Goal: Information Seeking & Learning: Learn about a topic

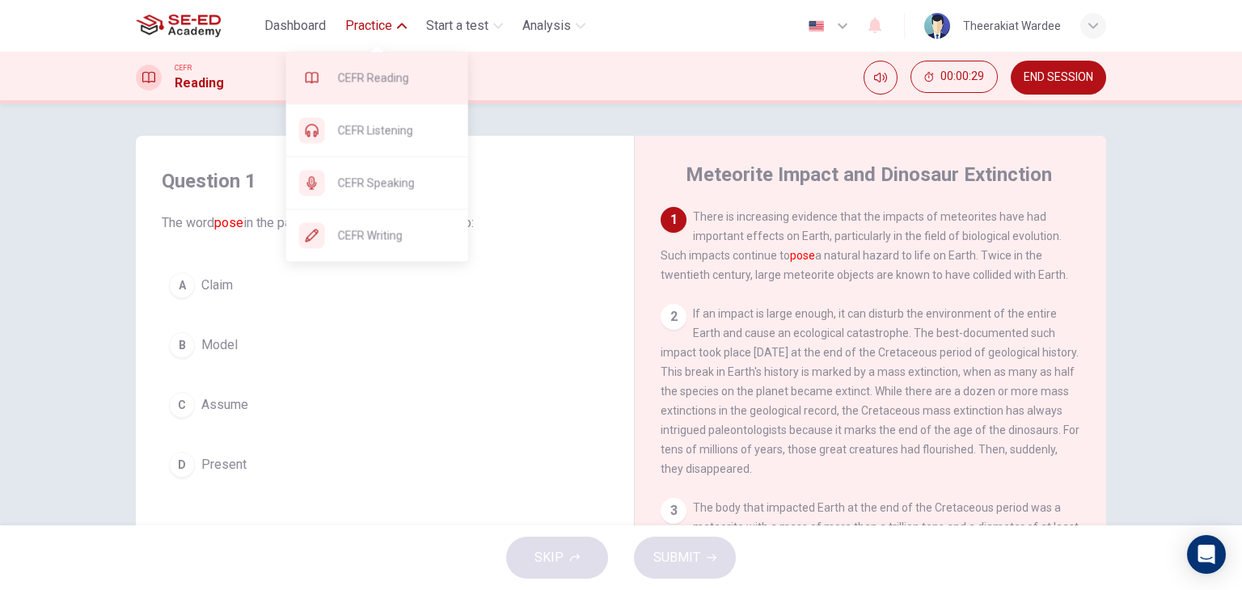
click at [382, 90] on div "CEFR Reading" at bounding box center [377, 78] width 182 height 52
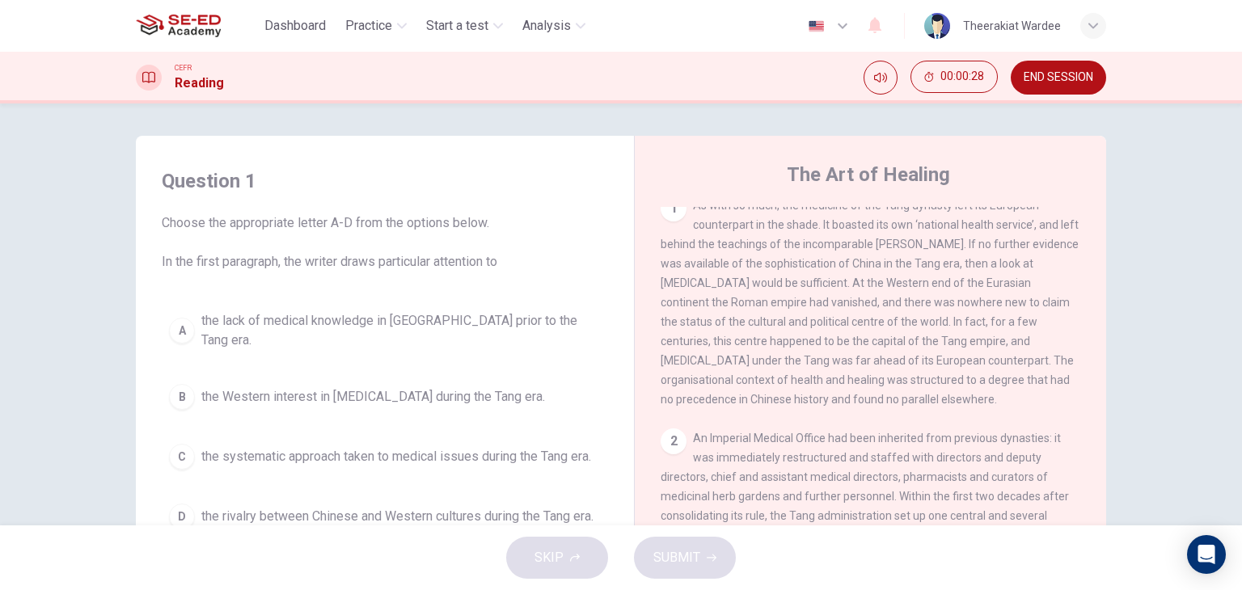
scroll to position [323, 0]
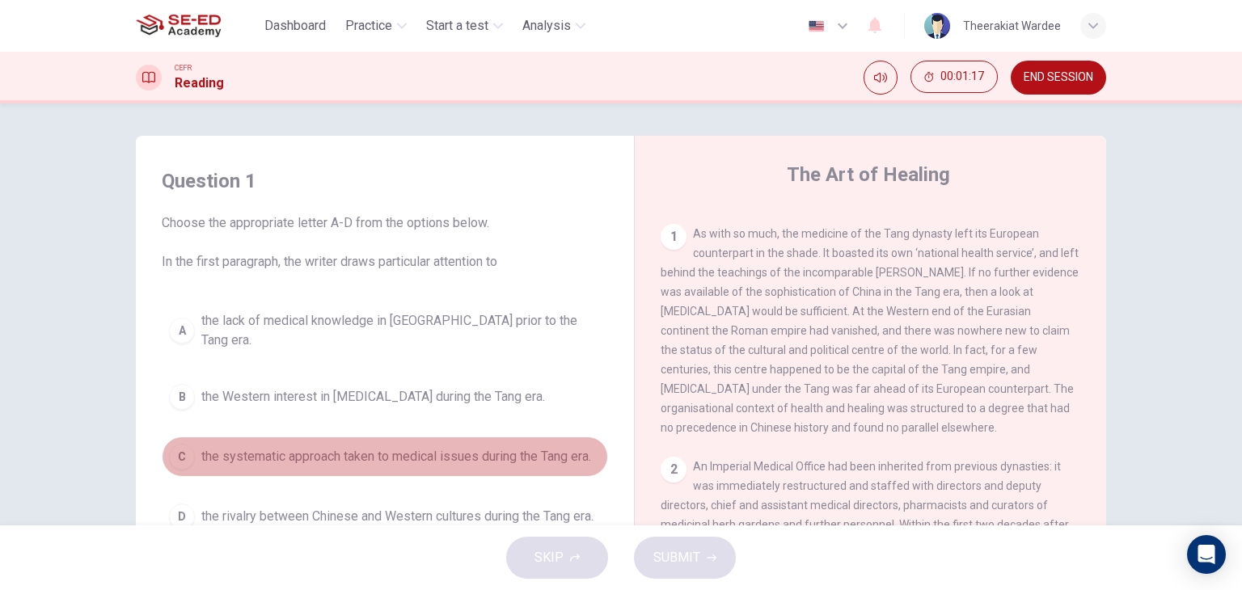
click at [356, 447] on span "the systematic approach taken to medical issues during the Tang era." at bounding box center [396, 456] width 390 height 19
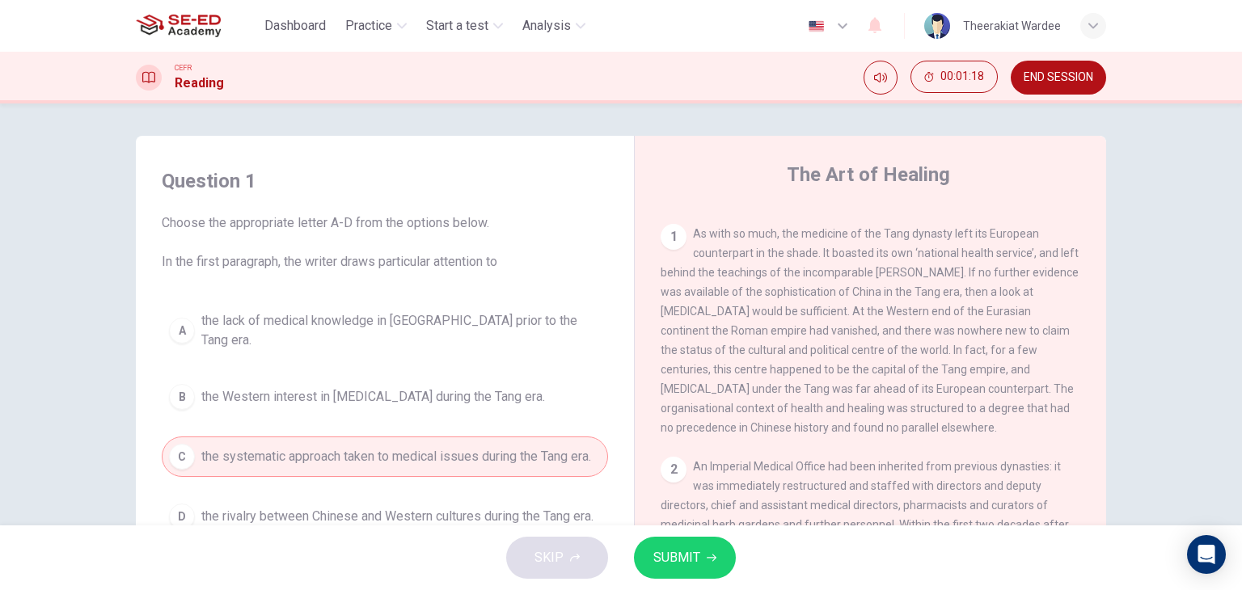
click at [674, 551] on span "SUBMIT" at bounding box center [676, 558] width 47 height 23
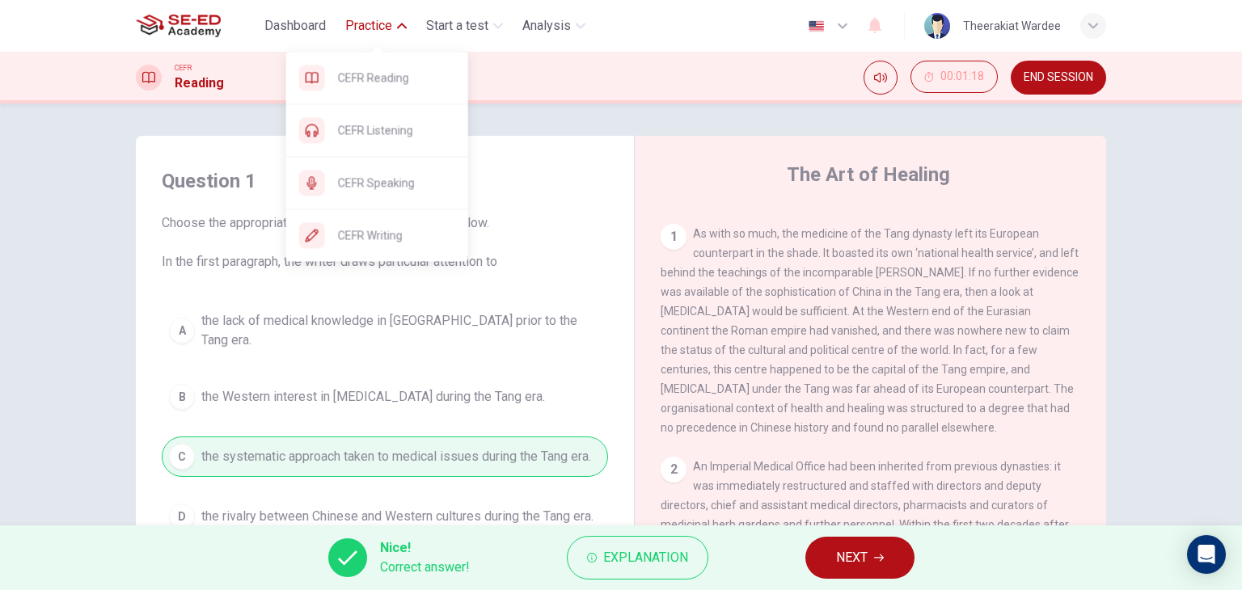
click at [398, 20] on button "Practice" at bounding box center [376, 25] width 74 height 29
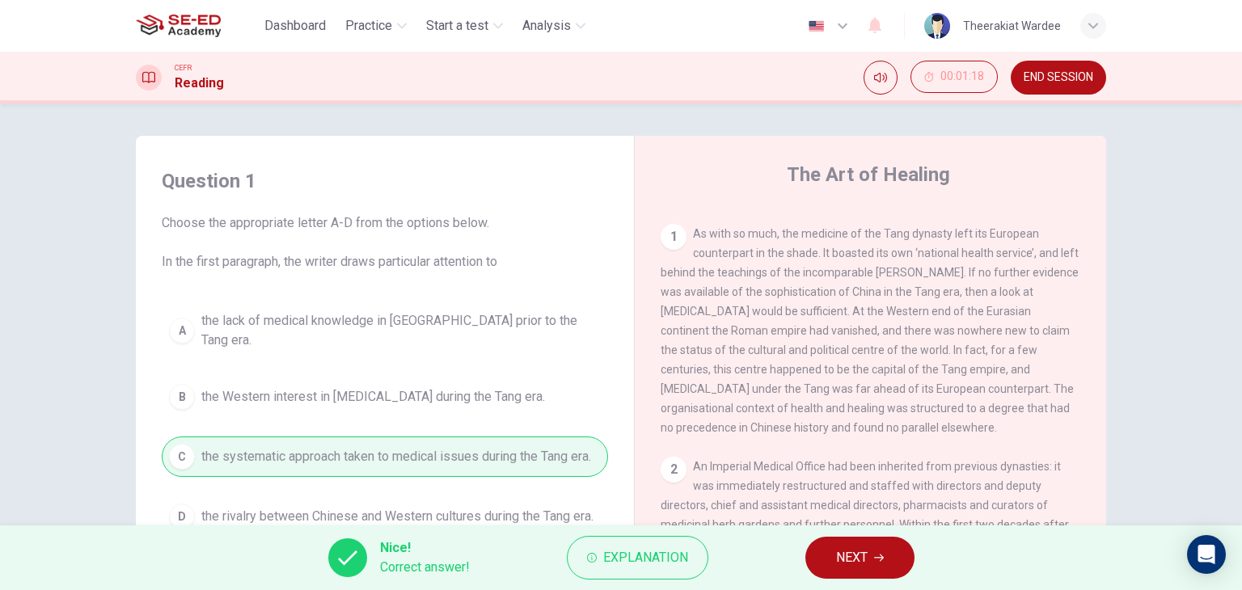
click at [1087, 82] on span "END SESSION" at bounding box center [1059, 77] width 70 height 13
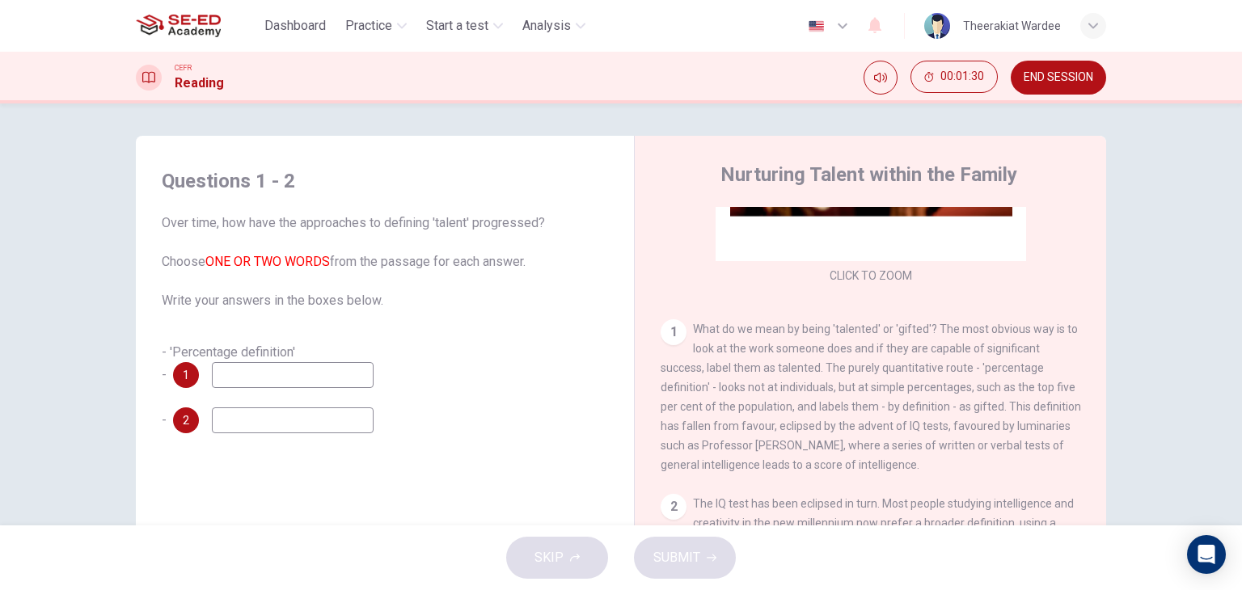
scroll to position [234, 0]
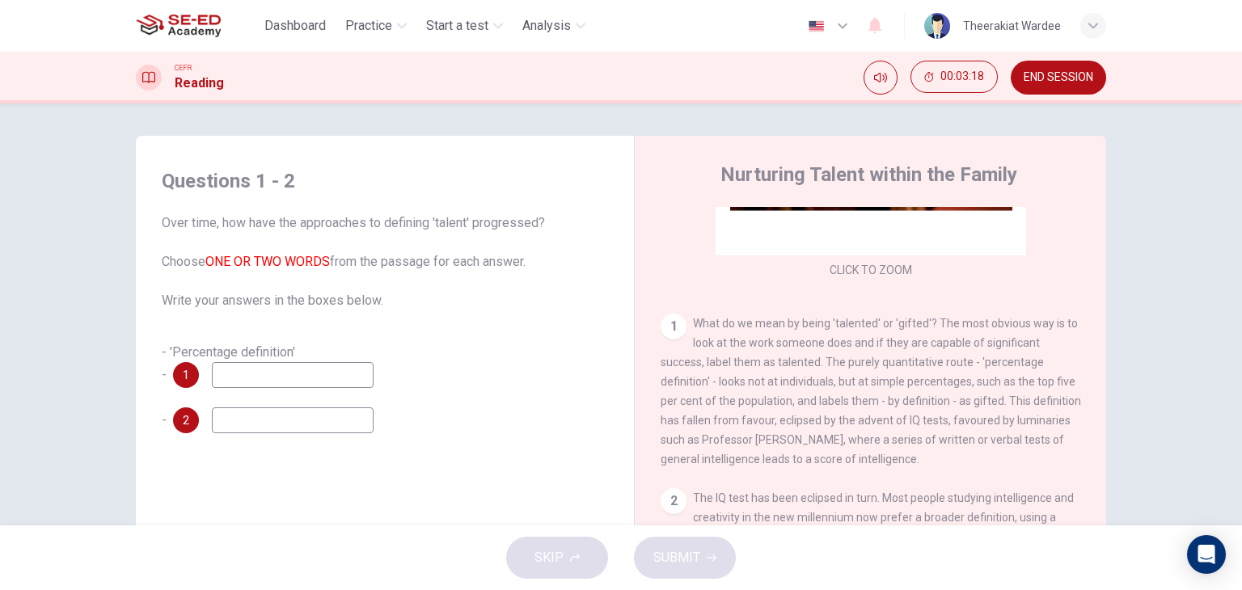
click at [234, 374] on input at bounding box center [293, 375] width 162 height 26
click at [222, 415] on input at bounding box center [293, 420] width 162 height 26
drag, startPoint x: 185, startPoint y: 374, endPoint x: 219, endPoint y: 379, distance: 34.4
click at [219, 379] on div "1" at bounding box center [273, 375] width 201 height 26
click at [313, 380] on input at bounding box center [293, 375] width 162 height 26
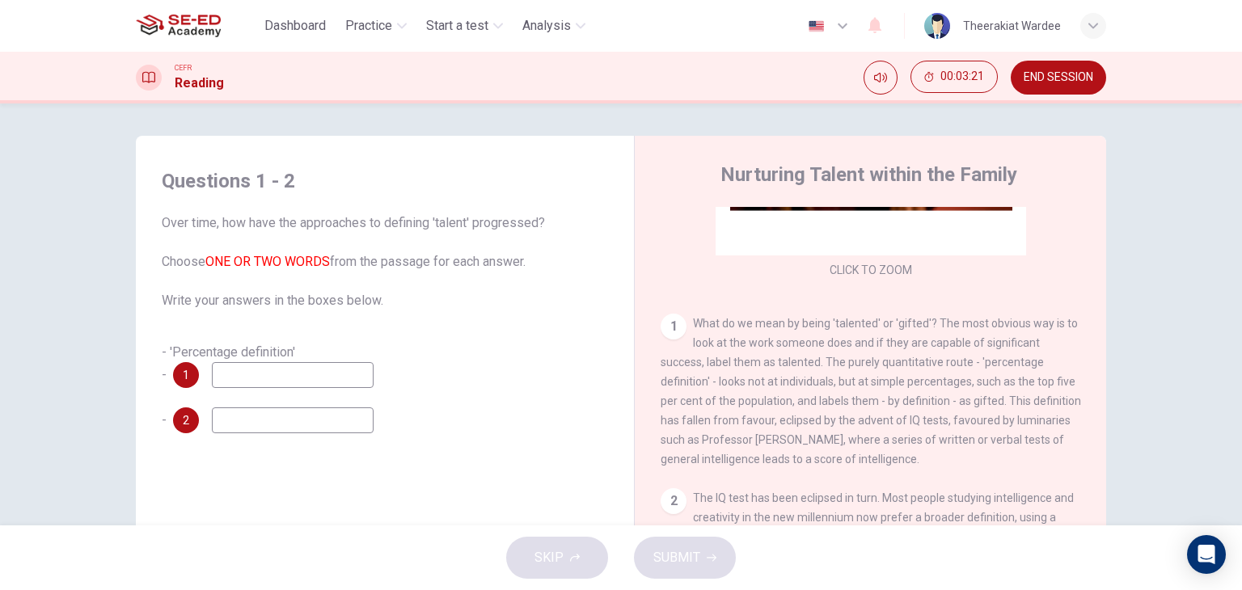
click at [313, 380] on input at bounding box center [293, 375] width 162 height 26
type input "significant success"
click at [326, 413] on input at bounding box center [293, 420] width 162 height 26
type input "simple percentage"
click at [673, 552] on span "SUBMIT" at bounding box center [676, 558] width 47 height 23
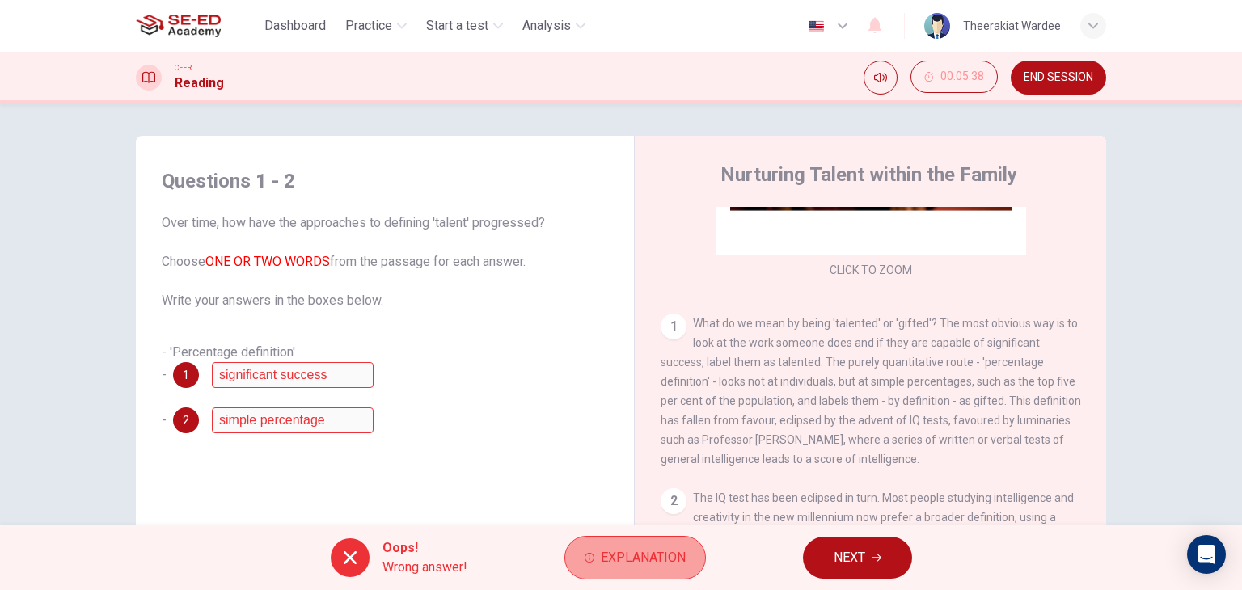
click at [641, 548] on span "Explanation" at bounding box center [643, 558] width 85 height 23
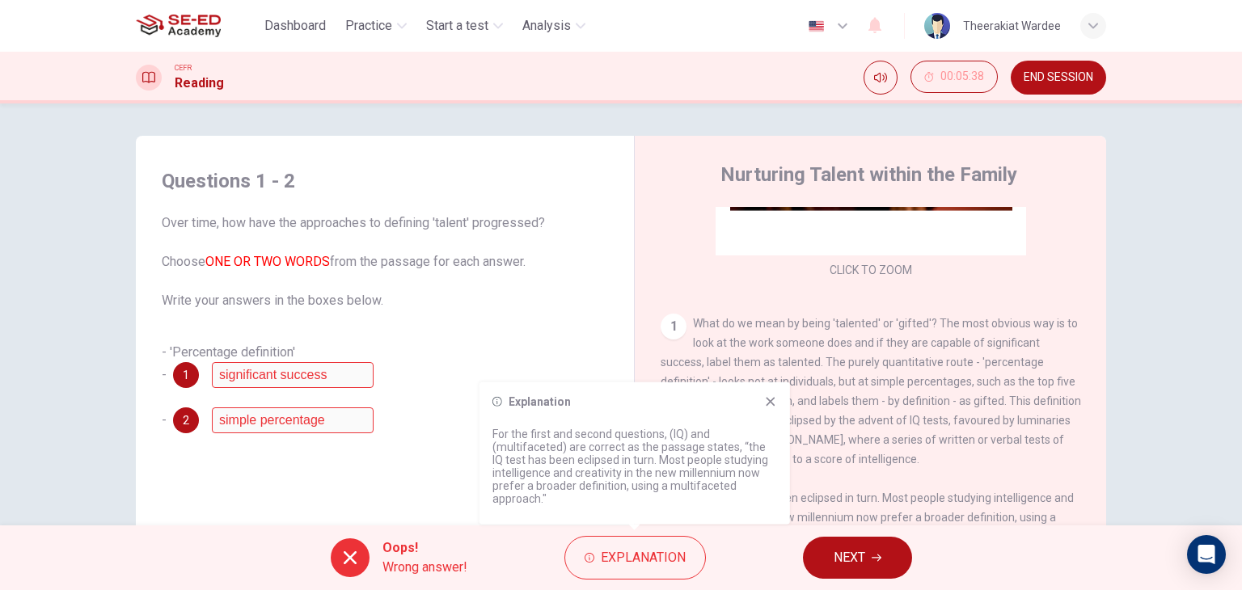
click at [773, 401] on icon at bounding box center [770, 401] width 13 height 13
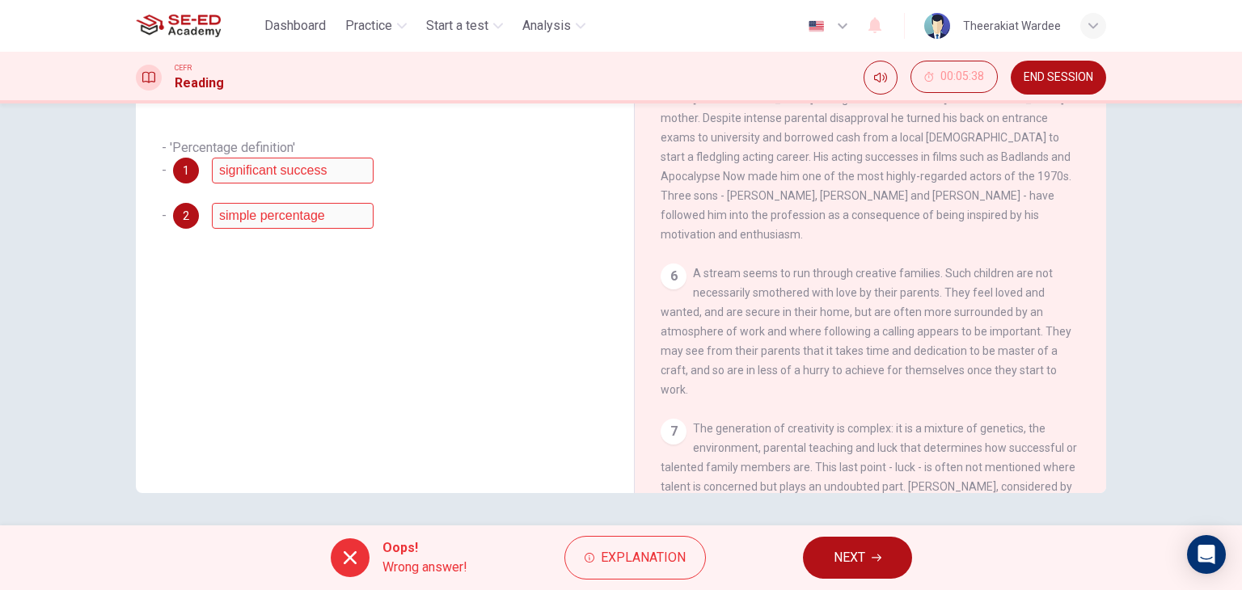
scroll to position [901, 0]
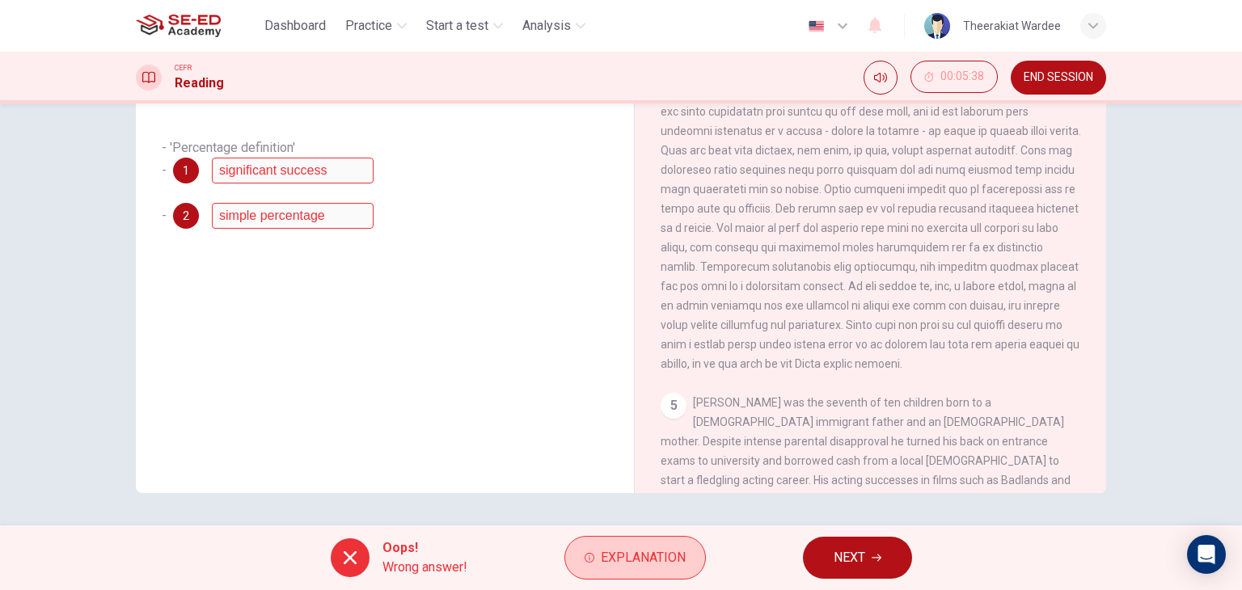
click at [656, 557] on span "Explanation" at bounding box center [643, 558] width 85 height 23
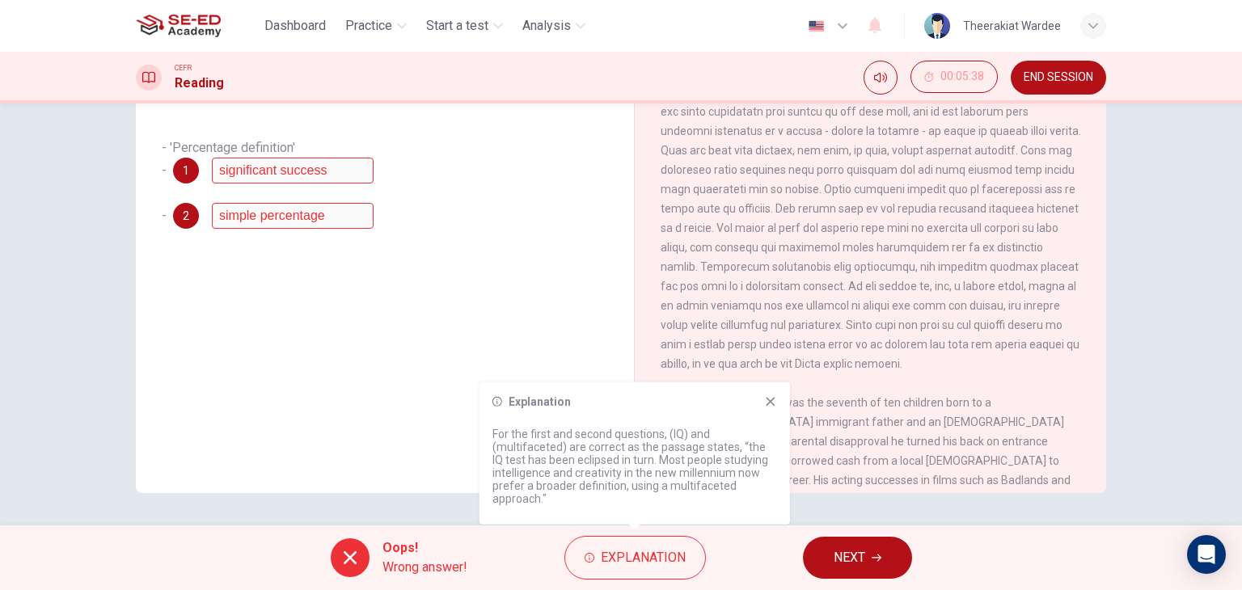
click at [775, 399] on icon at bounding box center [770, 401] width 13 height 13
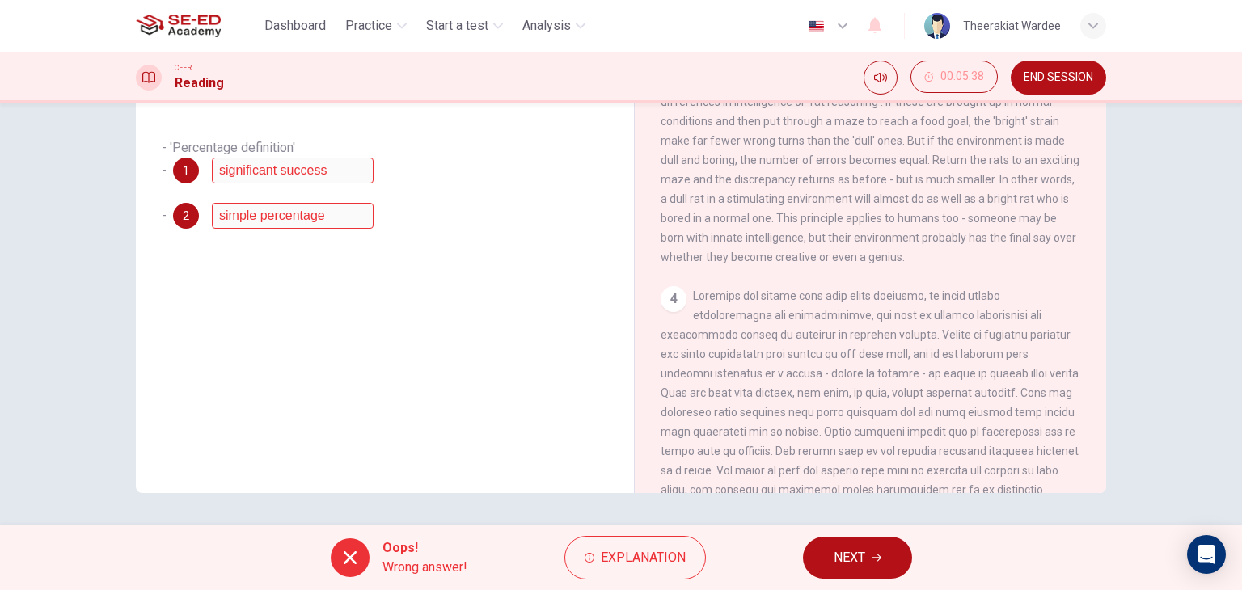
scroll to position [496, 0]
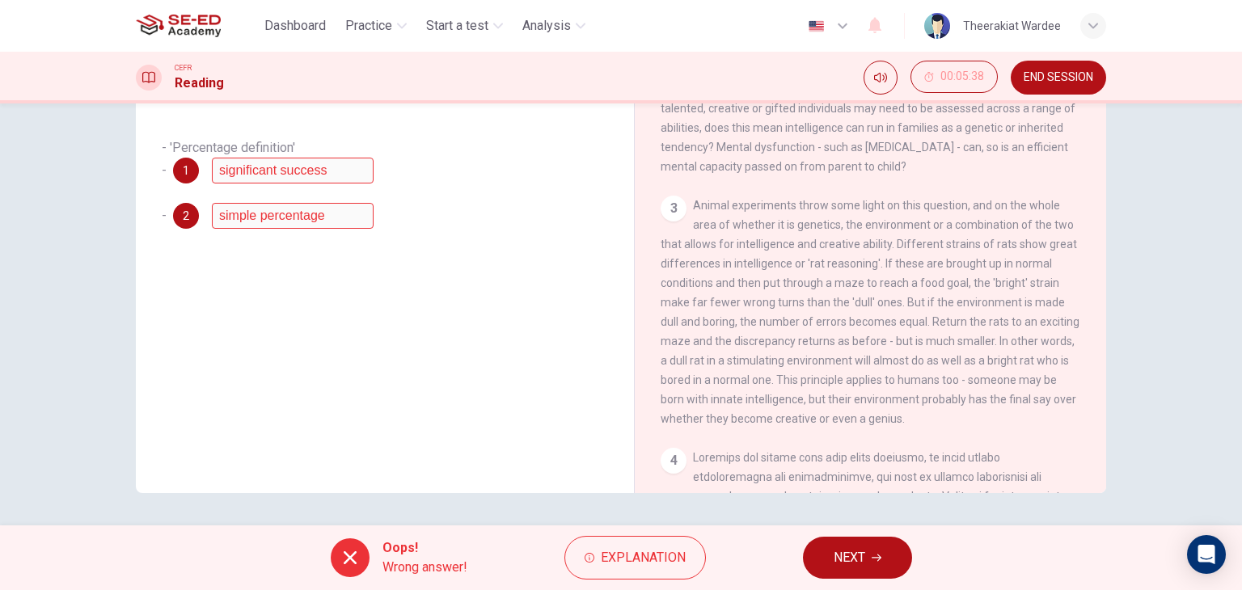
click at [867, 539] on button "NEXT" at bounding box center [857, 558] width 109 height 42
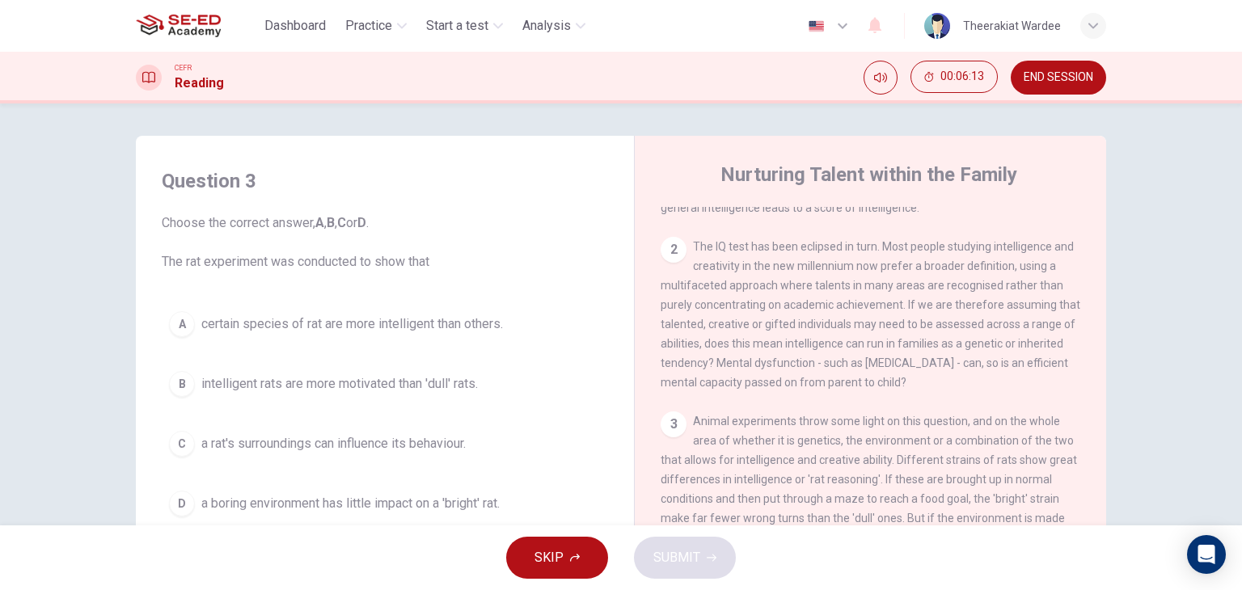
scroll to position [647, 0]
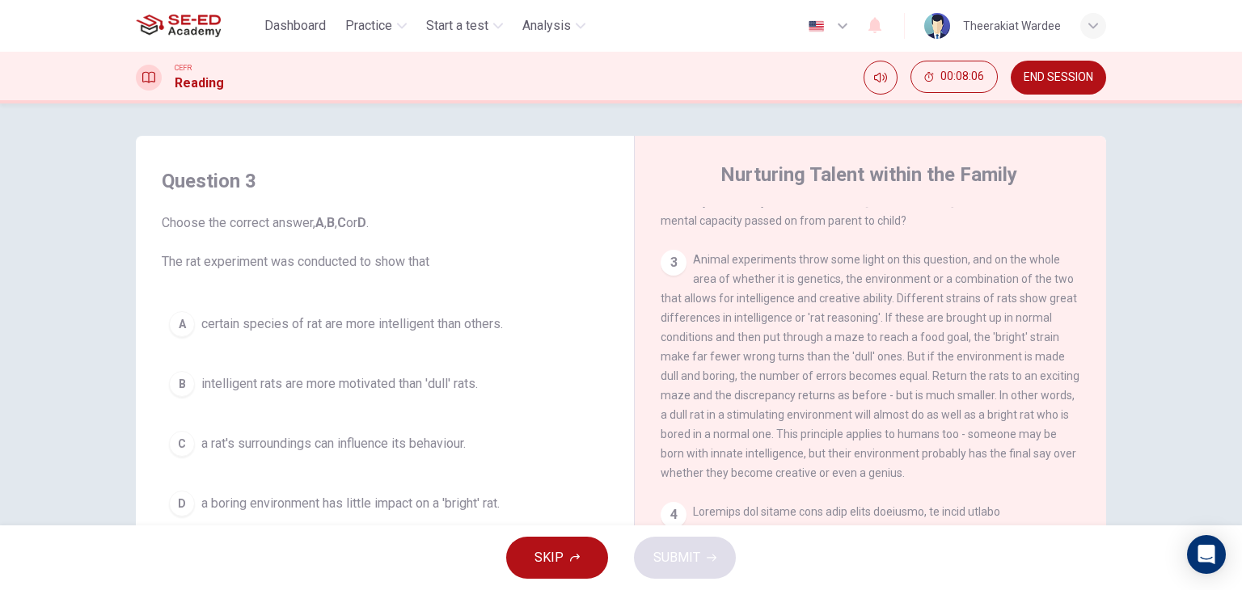
click at [420, 451] on span "a rat's surroundings can influence its behaviour." at bounding box center [333, 443] width 264 height 19
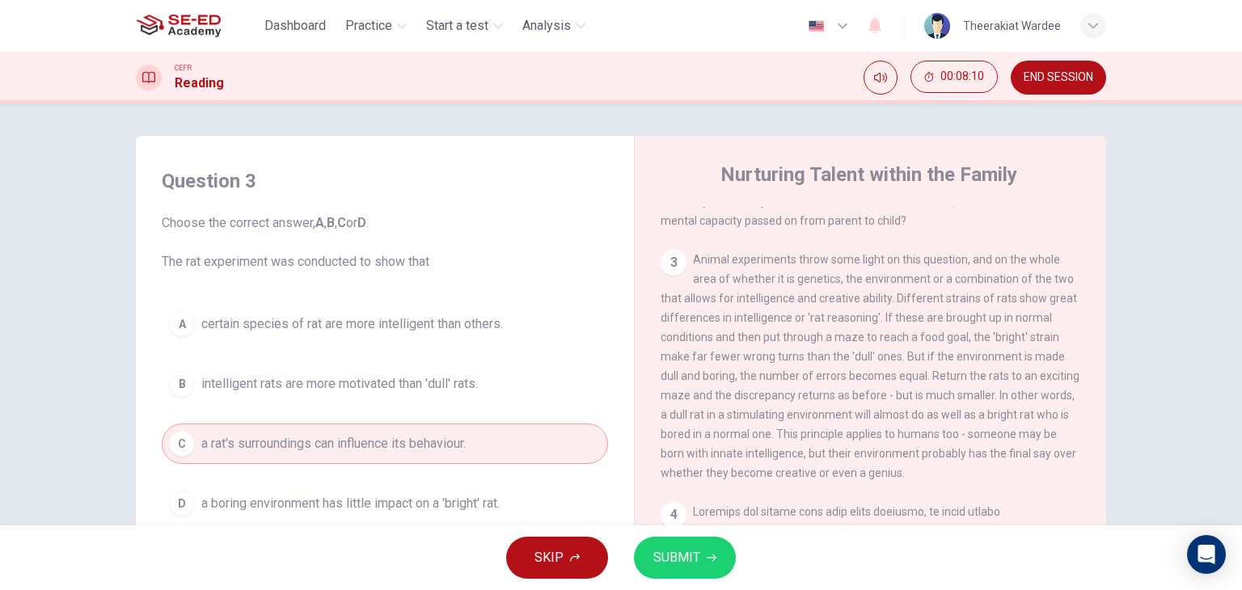
click at [658, 545] on button "SUBMIT" at bounding box center [685, 558] width 102 height 42
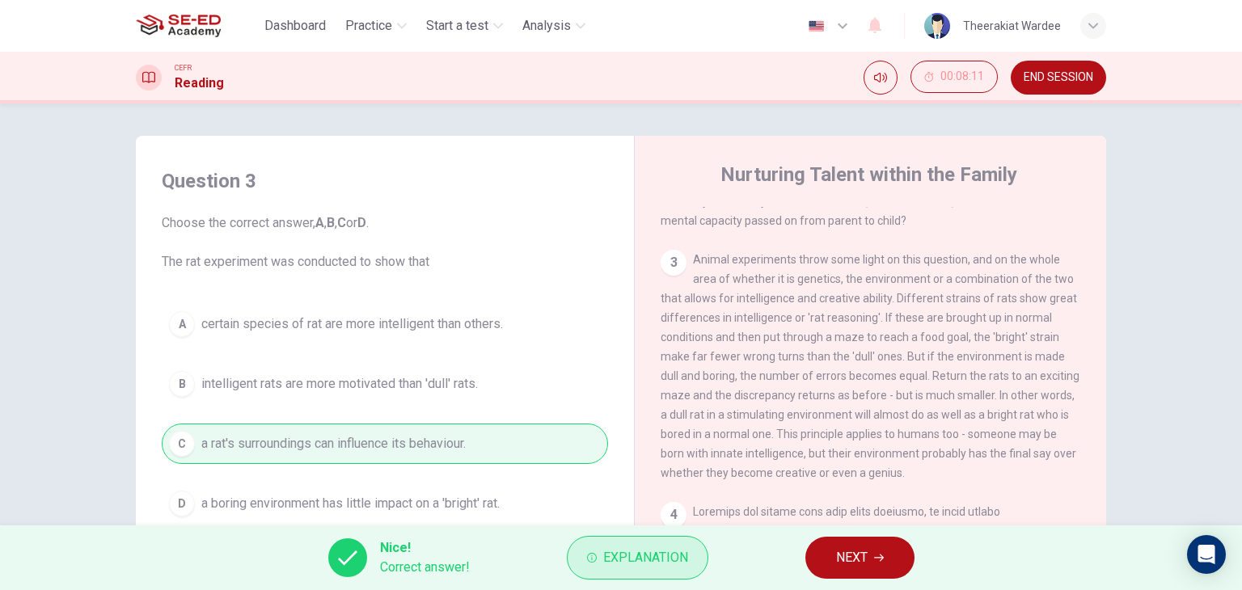
click at [633, 567] on span "Explanation" at bounding box center [645, 558] width 85 height 23
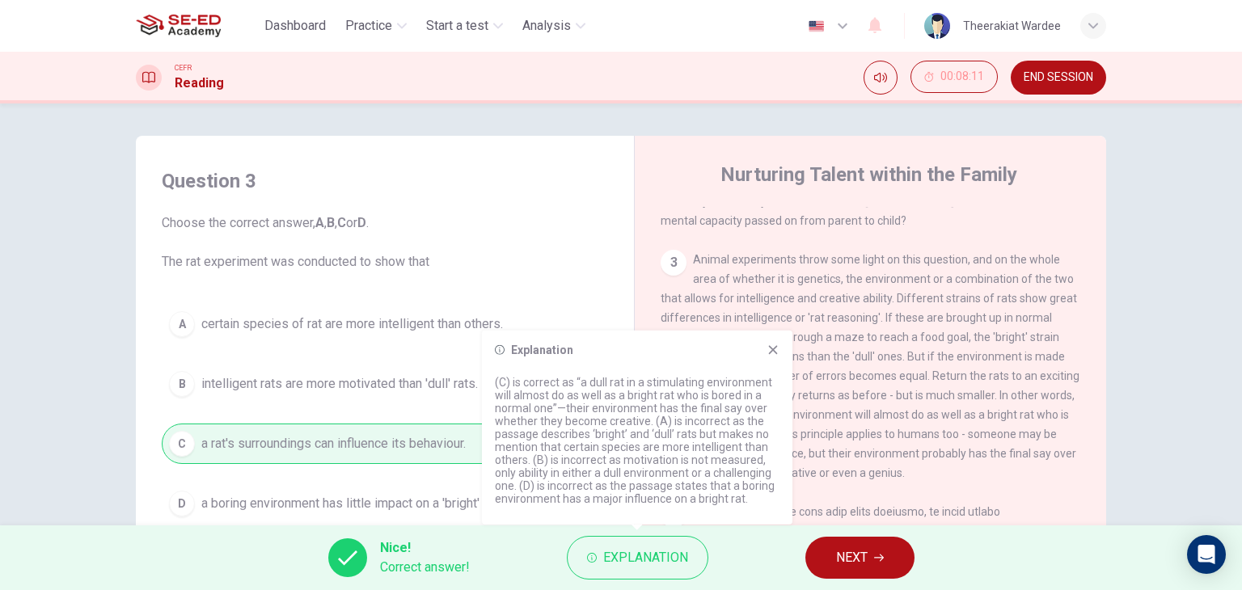
click at [770, 348] on icon at bounding box center [772, 350] width 13 height 13
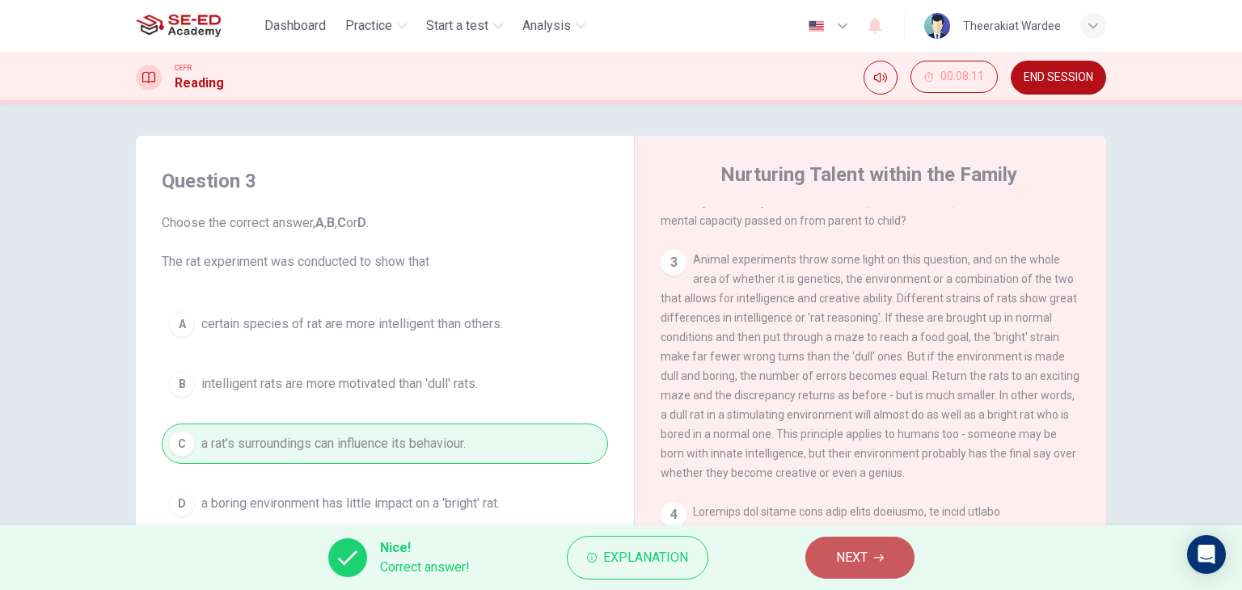
click at [866, 555] on span "NEXT" at bounding box center [852, 558] width 32 height 23
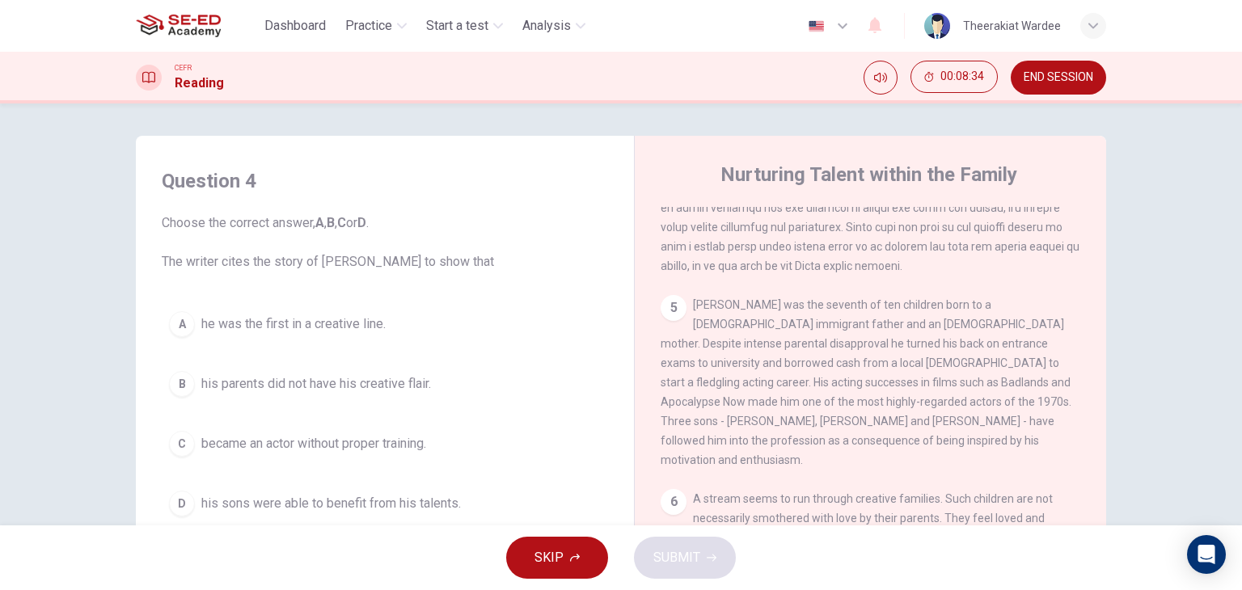
scroll to position [1213, 0]
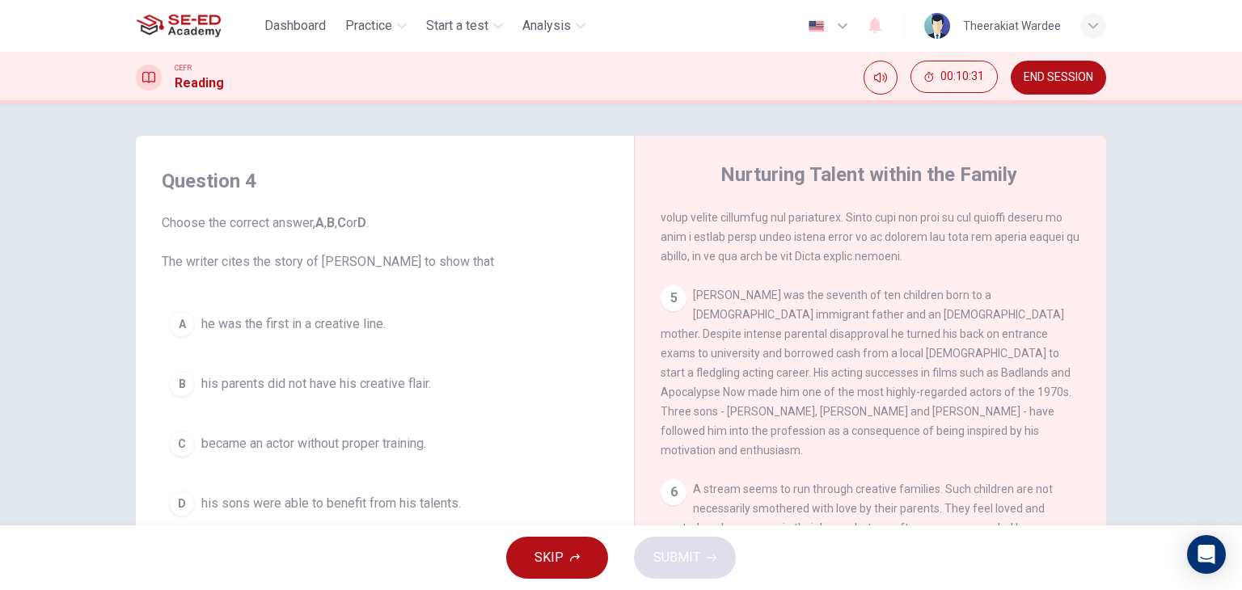
click at [439, 500] on span "his sons were able to benefit from his talents." at bounding box center [331, 503] width 260 height 19
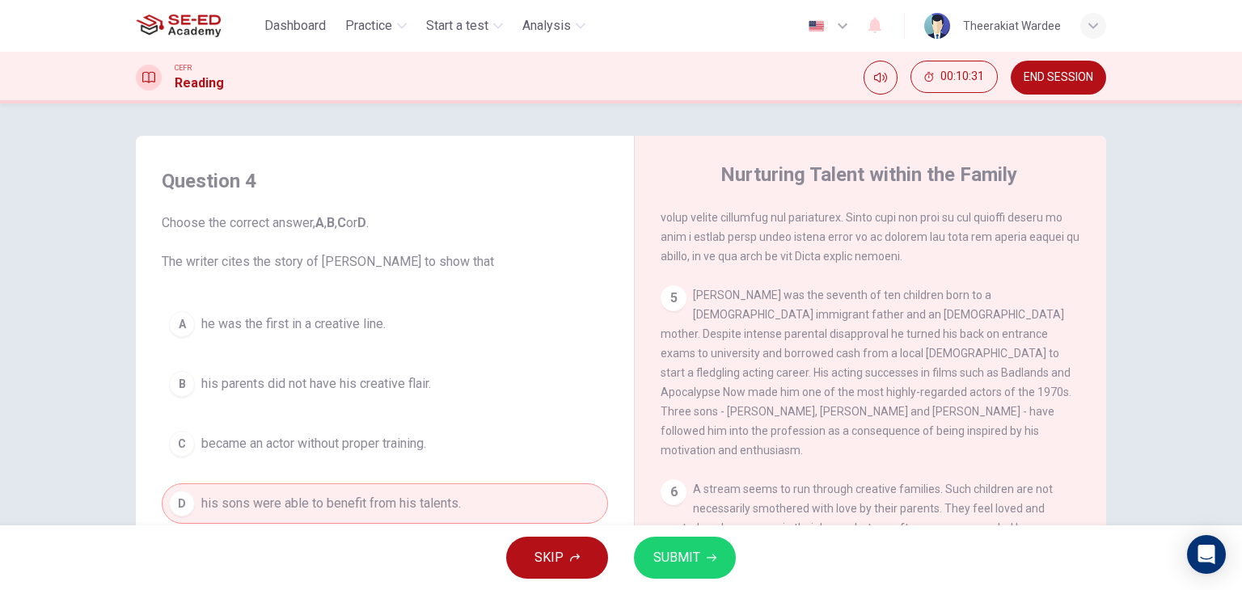
click at [694, 564] on span "SUBMIT" at bounding box center [676, 558] width 47 height 23
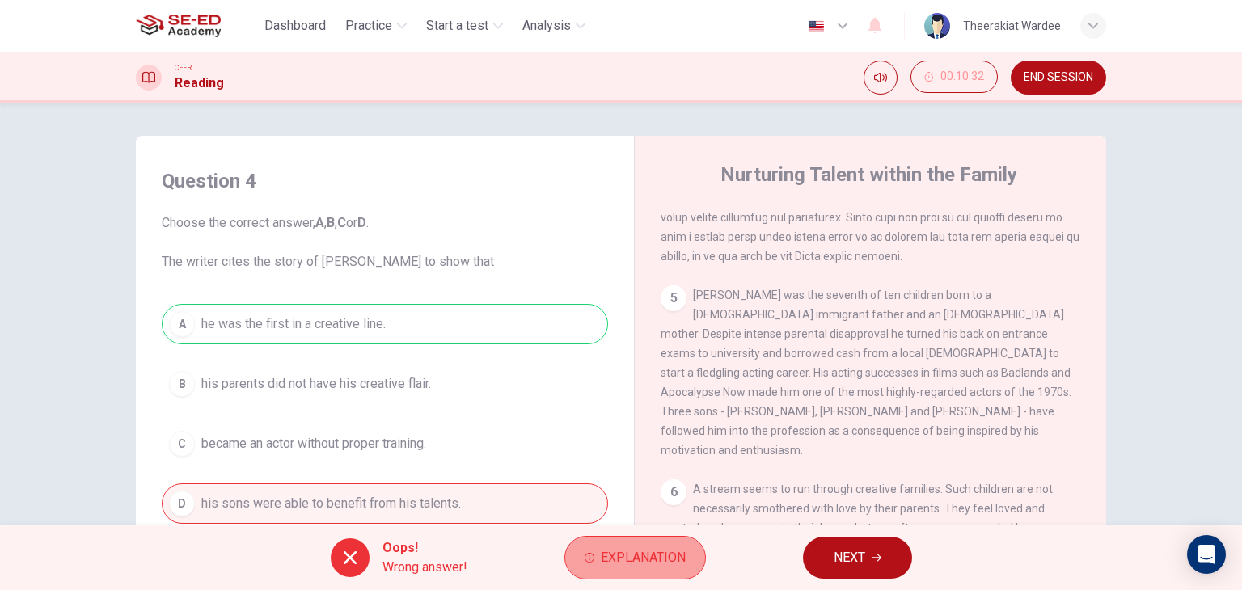
click at [663, 572] on button "Explanation" at bounding box center [634, 558] width 141 height 44
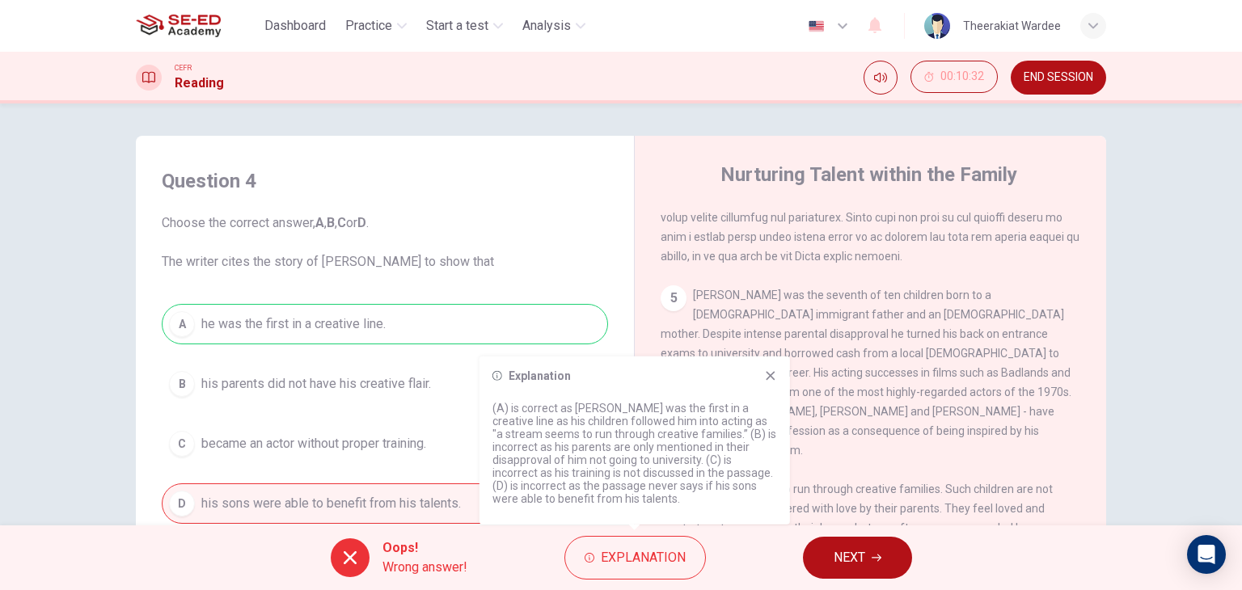
click at [773, 379] on icon at bounding box center [770, 375] width 9 height 9
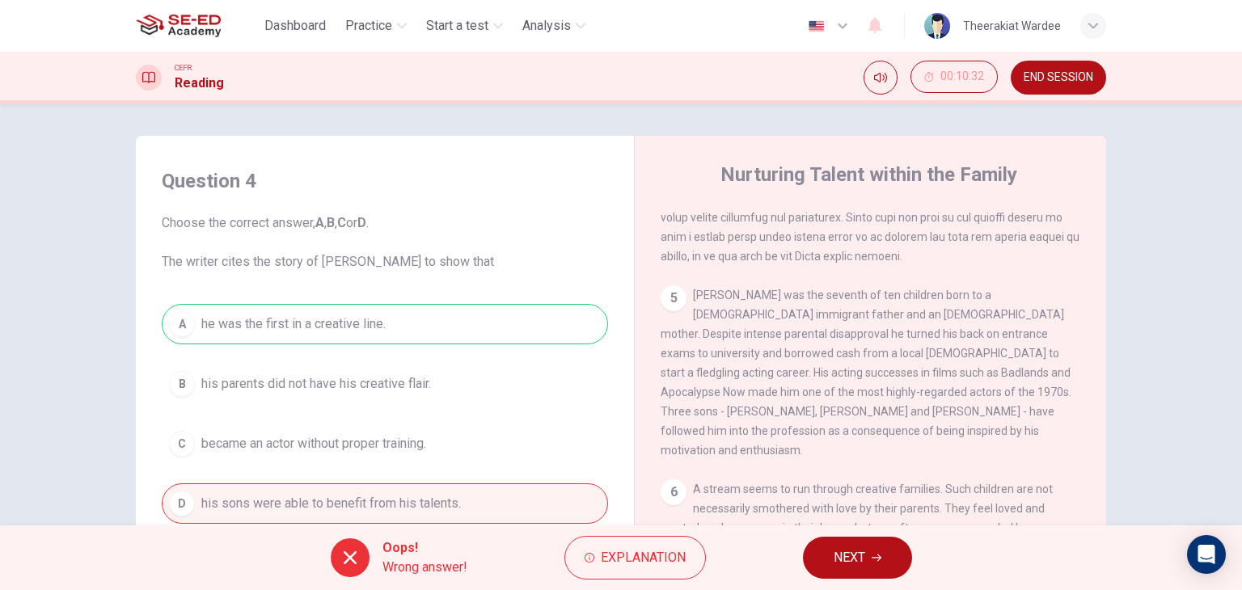
scroll to position [1294, 0]
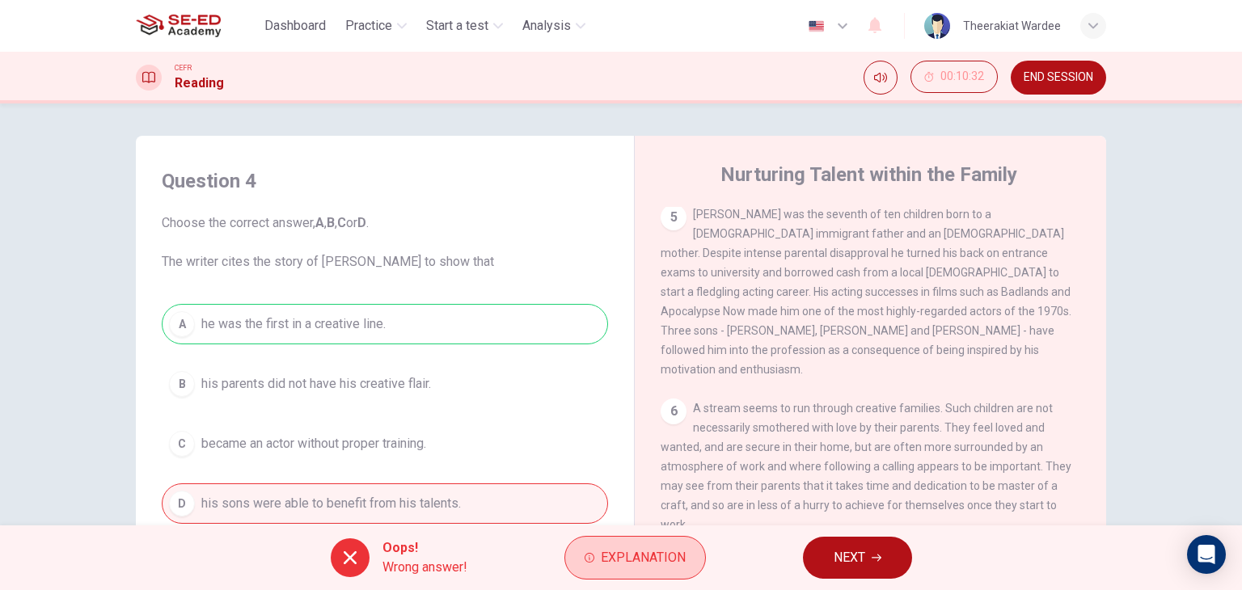
click at [694, 568] on button "Explanation" at bounding box center [634, 558] width 141 height 44
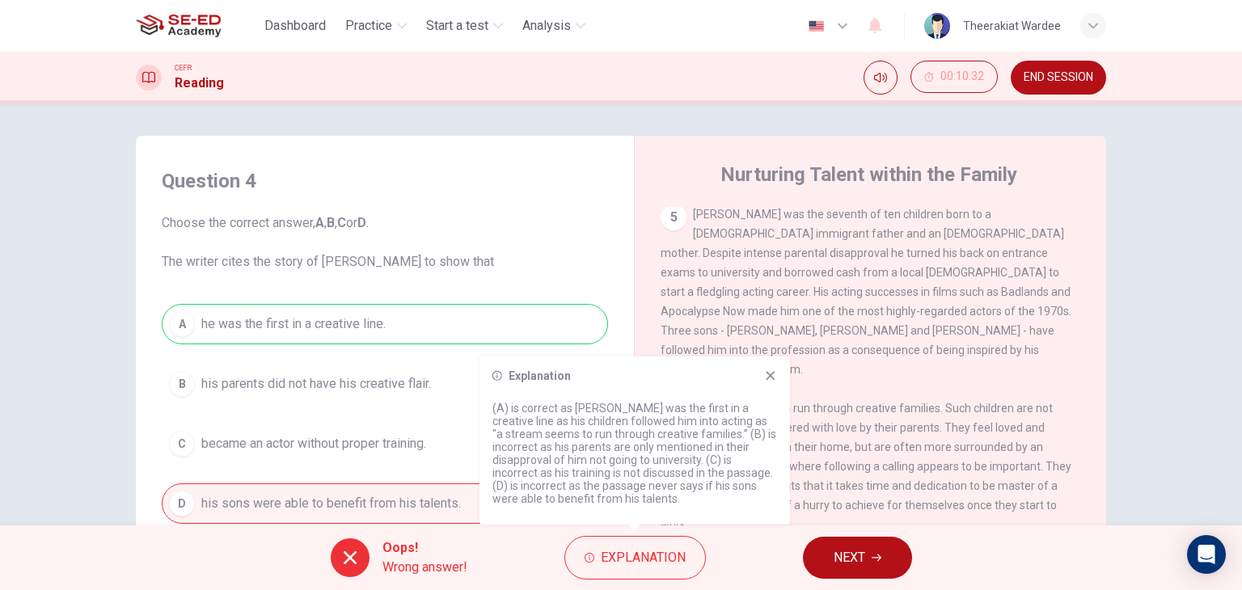
click at [770, 379] on icon at bounding box center [770, 375] width 13 height 13
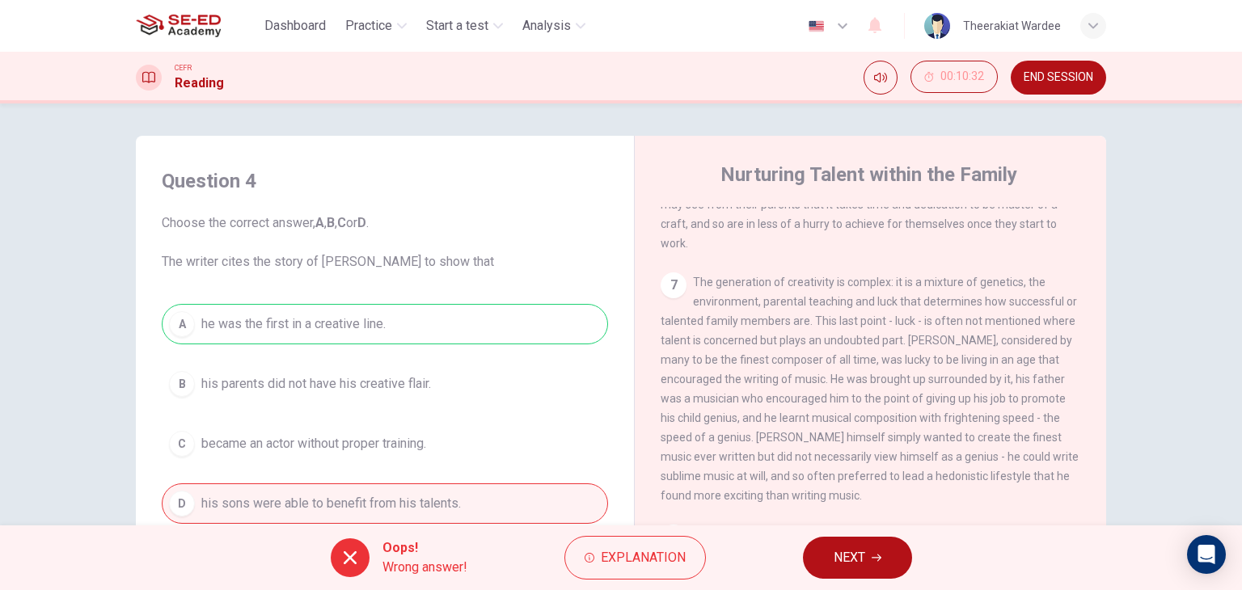
scroll to position [1617, 0]
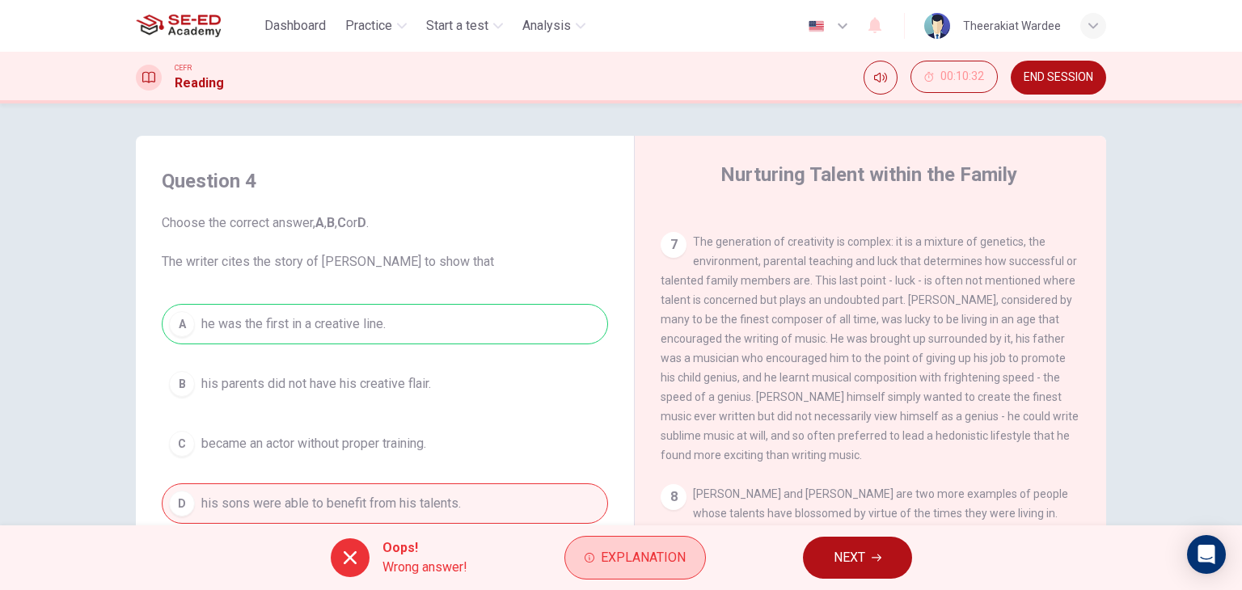
click at [660, 554] on span "Explanation" at bounding box center [643, 558] width 85 height 23
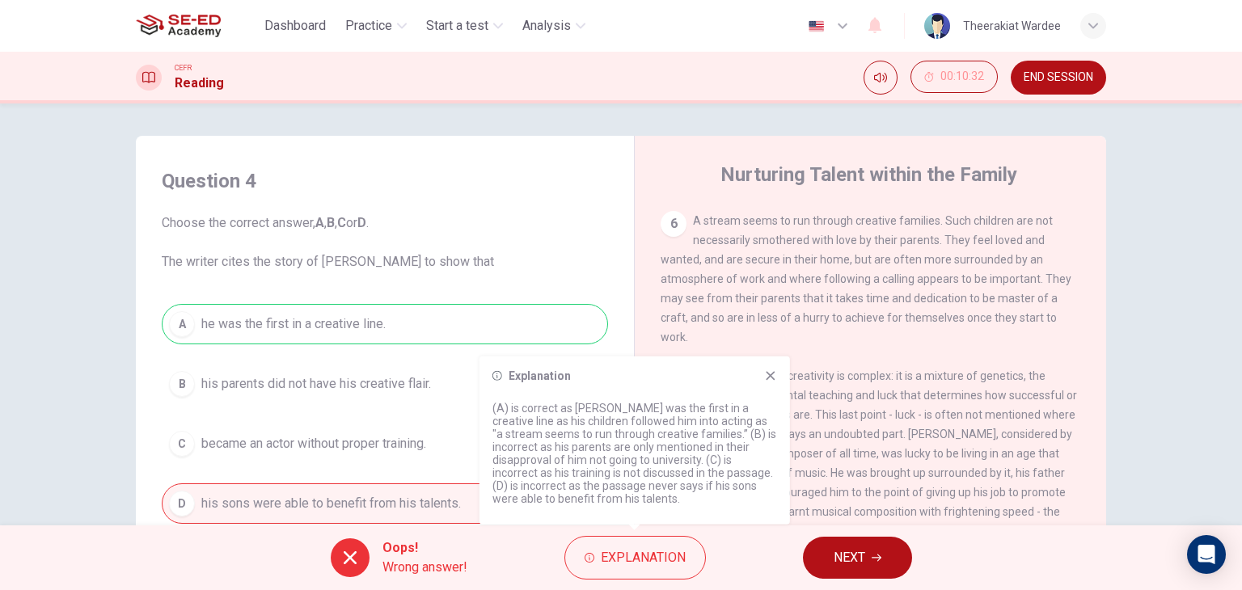
scroll to position [1455, 0]
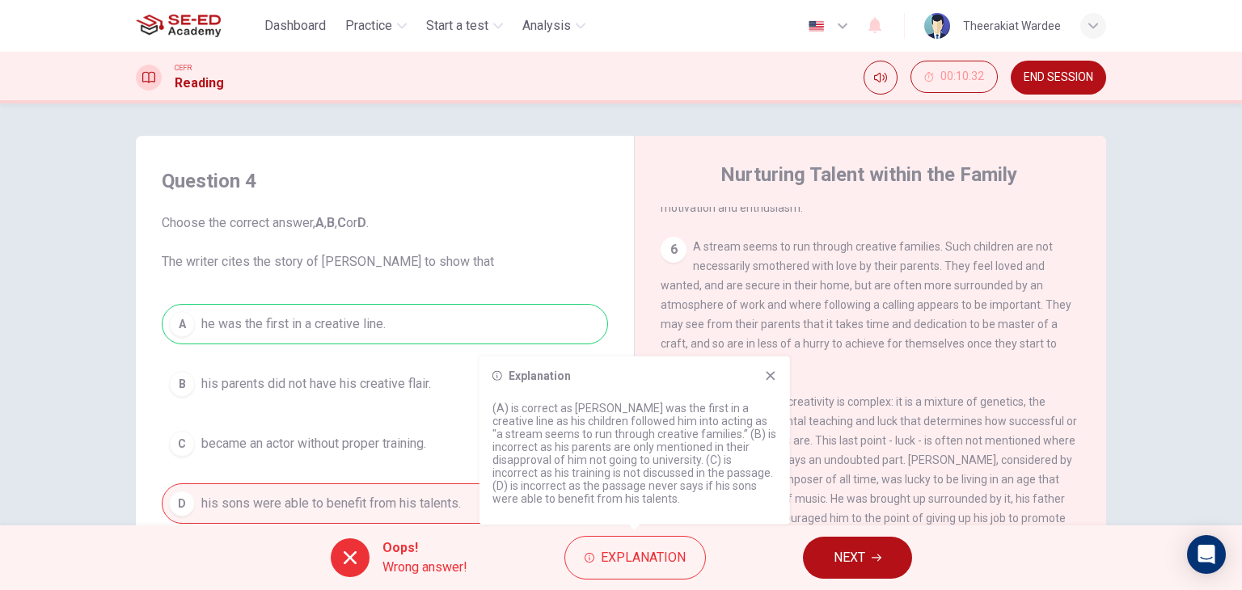
click at [772, 370] on icon at bounding box center [770, 375] width 13 height 13
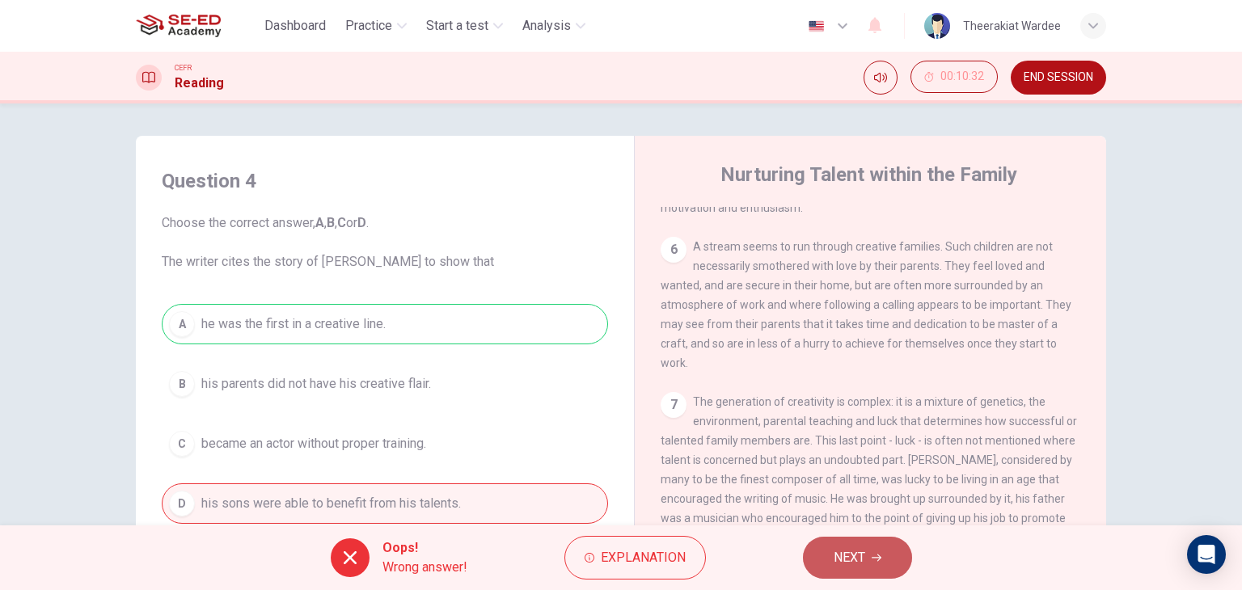
drag, startPoint x: 889, startPoint y: 559, endPoint x: 905, endPoint y: 525, distance: 38.0
click at [888, 559] on button "NEXT" at bounding box center [857, 558] width 109 height 42
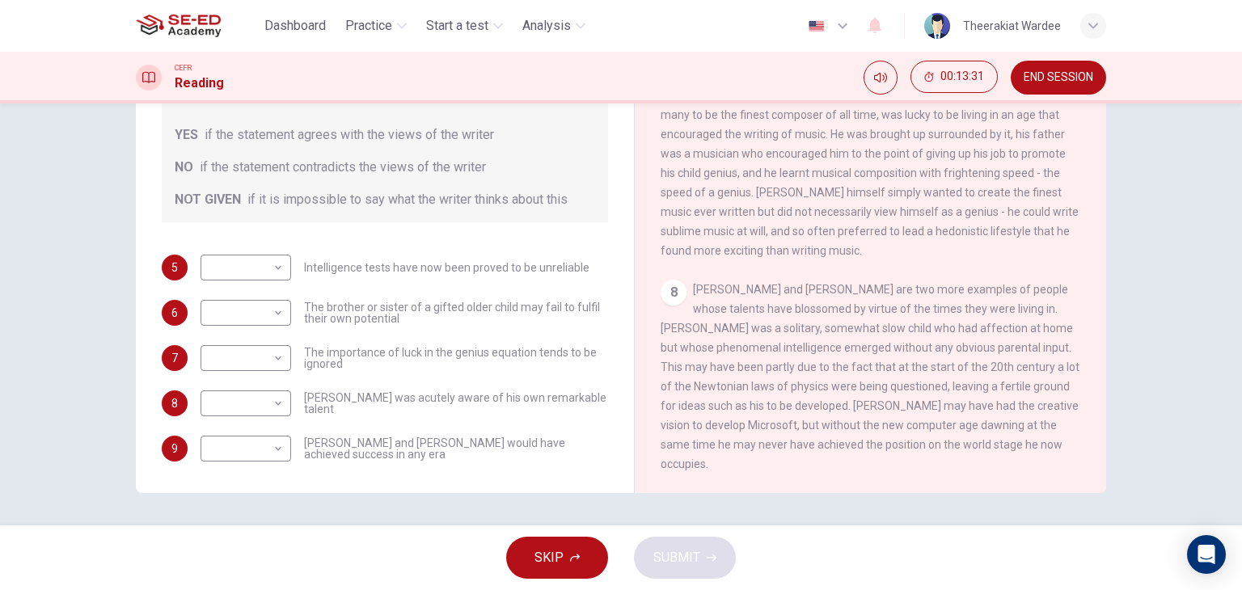
scroll to position [1628, 0]
click at [264, 248] on body "This site uses cookies, as explained in our Privacy Policy . If you agree to th…" at bounding box center [621, 295] width 1242 height 590
click at [239, 272] on li "YES" at bounding box center [241, 273] width 91 height 26
type input "YES"
click at [241, 305] on body "This site uses cookies, as explained in our Privacy Policy . If you agree to th…" at bounding box center [621, 295] width 1242 height 590
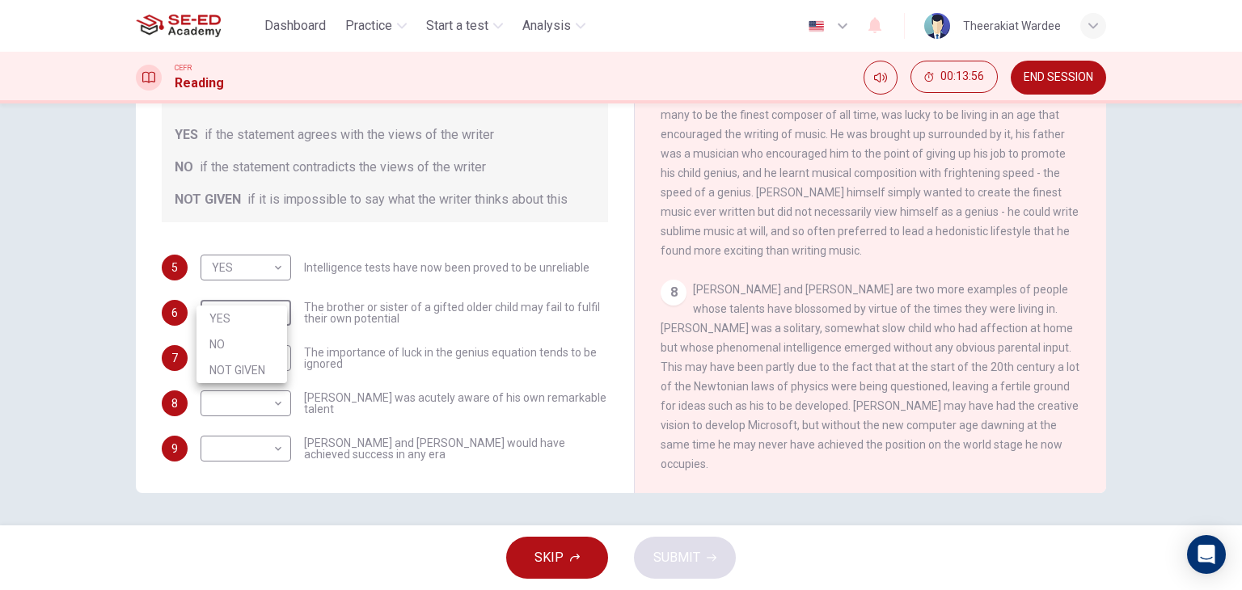
click at [247, 374] on li "NOT GIVEN" at bounding box center [241, 370] width 91 height 26
type input "NOT GIVEN"
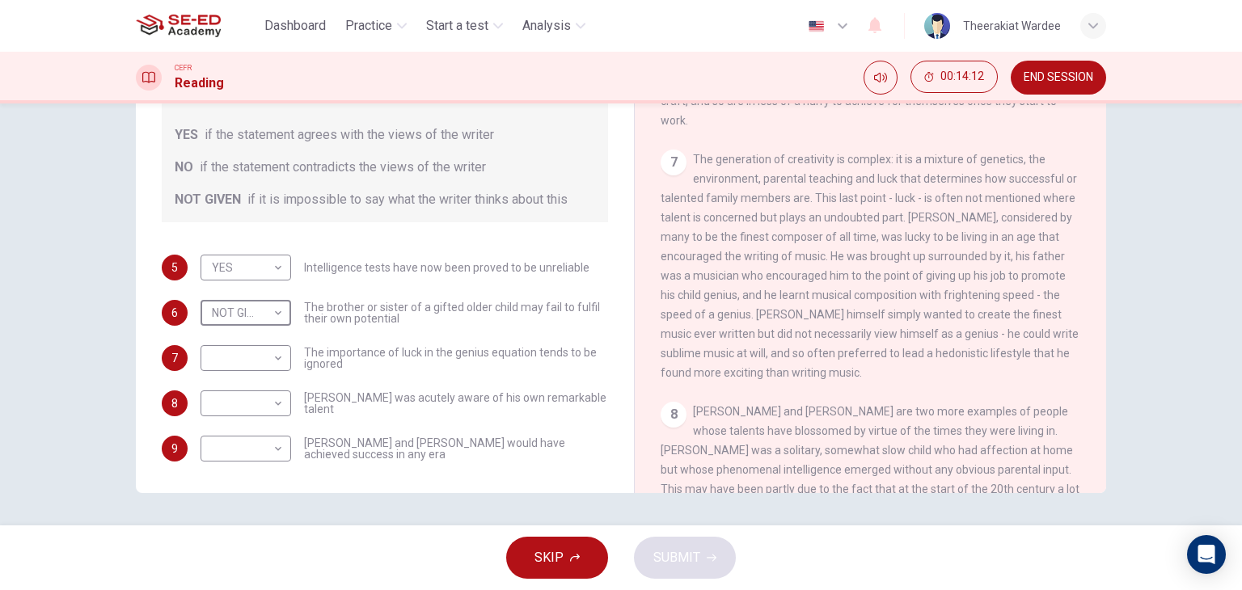
scroll to position [1467, 0]
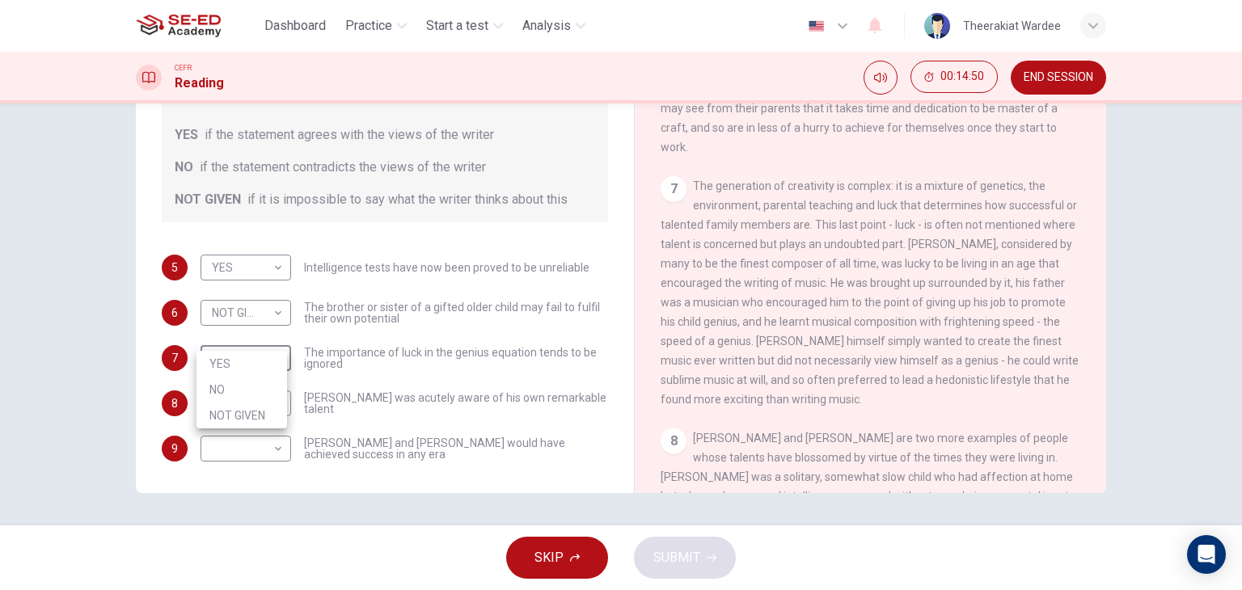
click at [251, 340] on body "This site uses cookies, as explained in our Privacy Policy . If you agree to th…" at bounding box center [621, 295] width 1242 height 590
click at [255, 366] on li "YES" at bounding box center [241, 364] width 91 height 26
type input "YES"
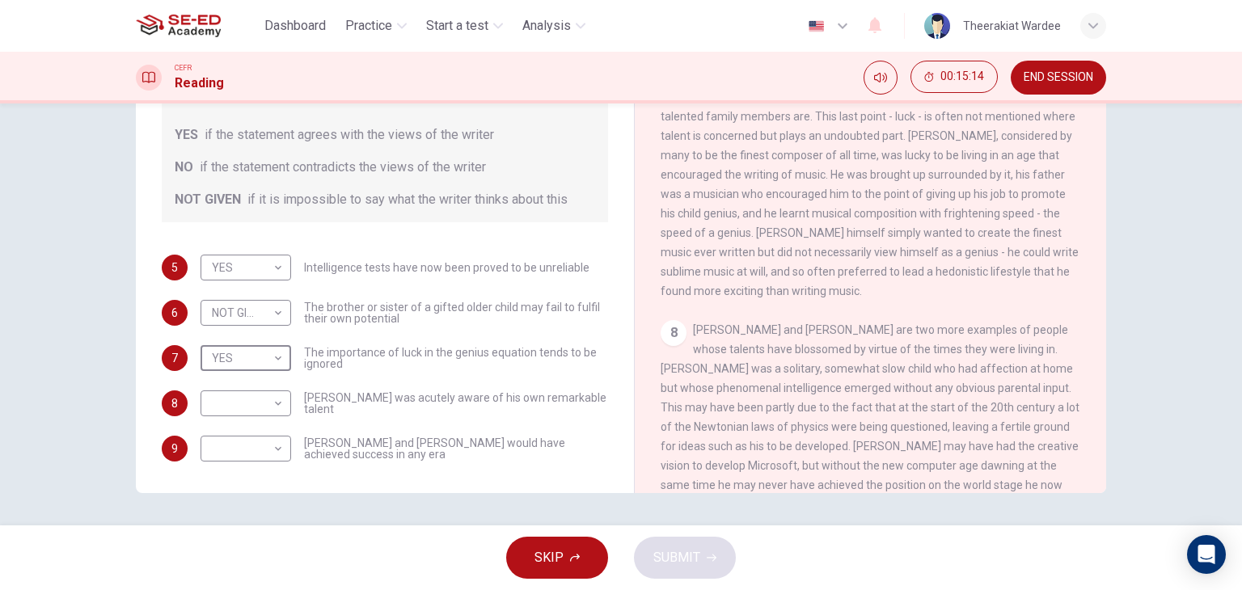
scroll to position [1547, 0]
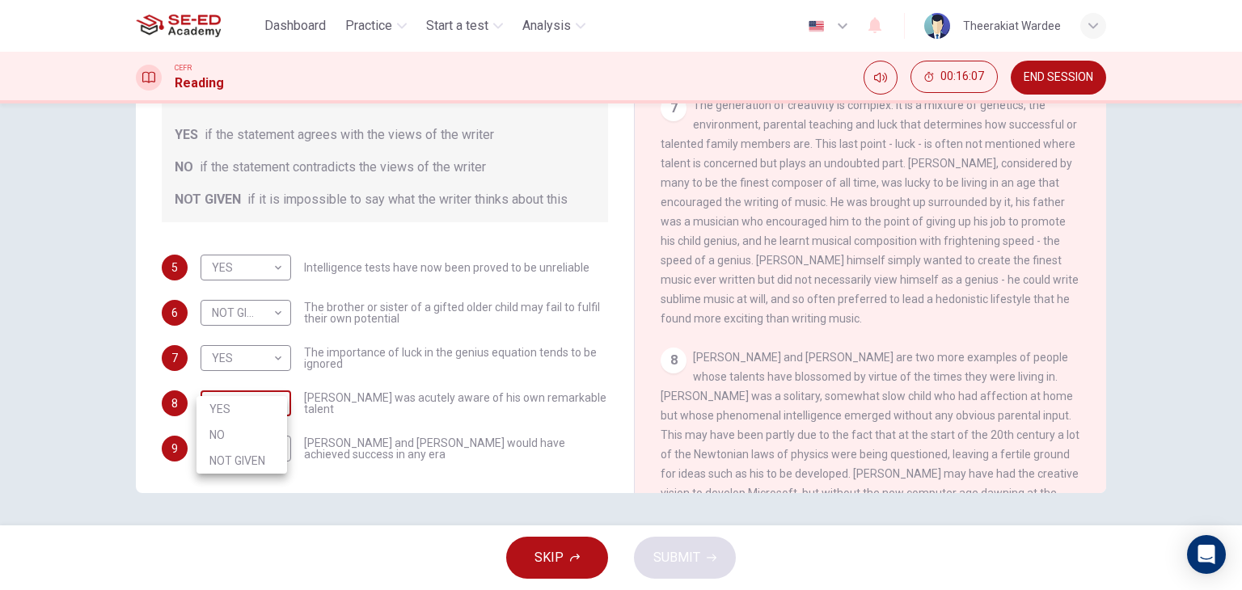
click at [244, 391] on body "This site uses cookies, as explained in our Privacy Policy . If you agree to th…" at bounding box center [621, 295] width 1242 height 590
click at [256, 441] on li "NO" at bounding box center [241, 435] width 91 height 26
type input "NO"
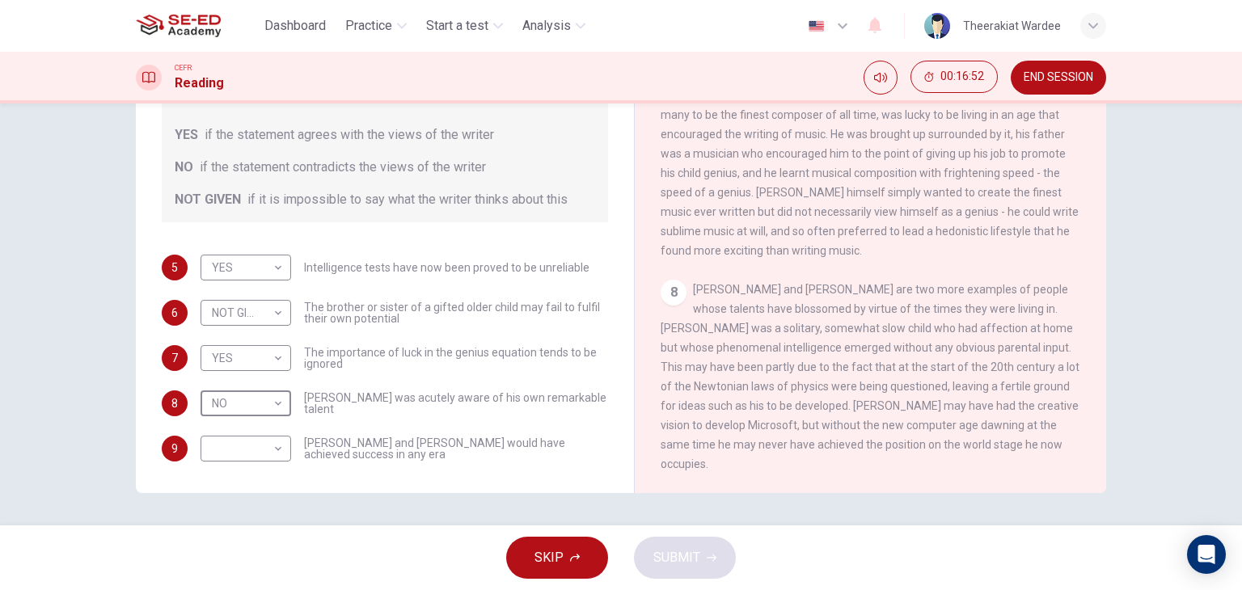
scroll to position [1628, 0]
click at [241, 429] on body "This site uses cookies, as explained in our Privacy Policy . If you agree to th…" at bounding box center [621, 295] width 1242 height 590
click at [233, 479] on li "NO" at bounding box center [241, 480] width 91 height 26
type input "NO"
click at [668, 564] on span "SUBMIT" at bounding box center [676, 558] width 47 height 23
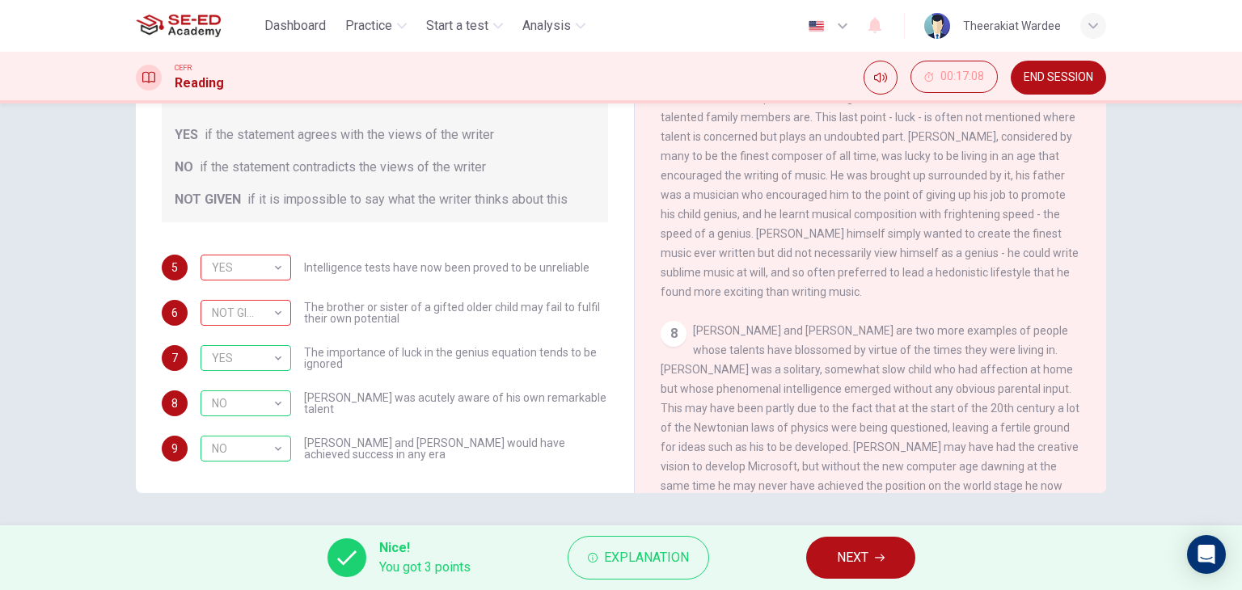
scroll to position [1547, 0]
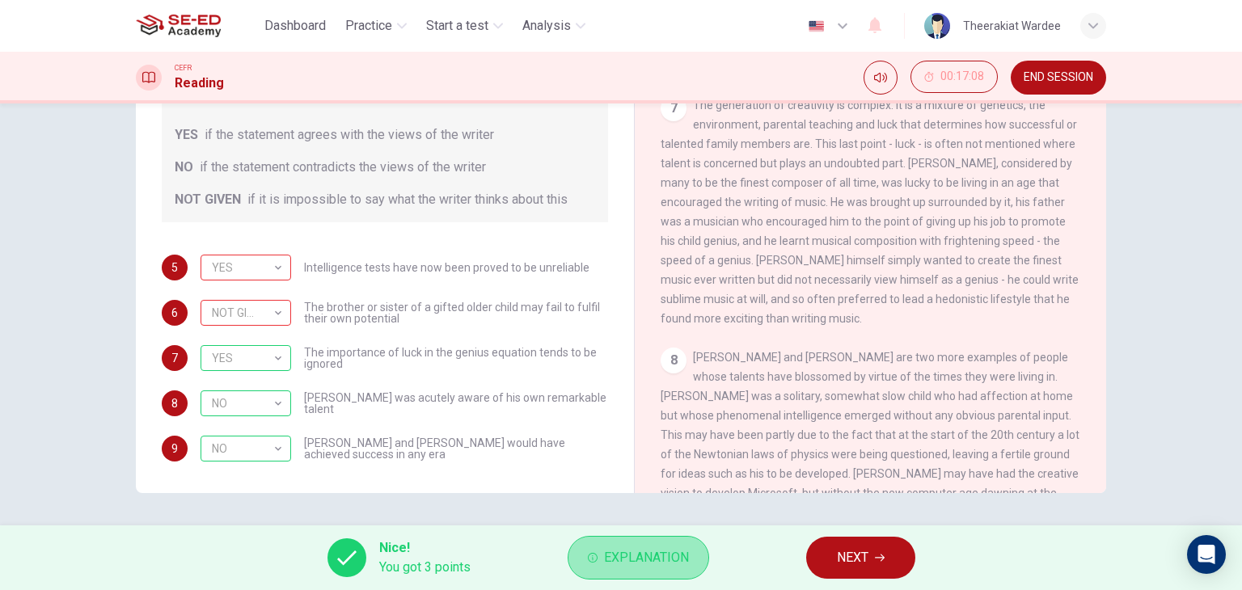
click at [600, 552] on button "Explanation" at bounding box center [638, 558] width 141 height 44
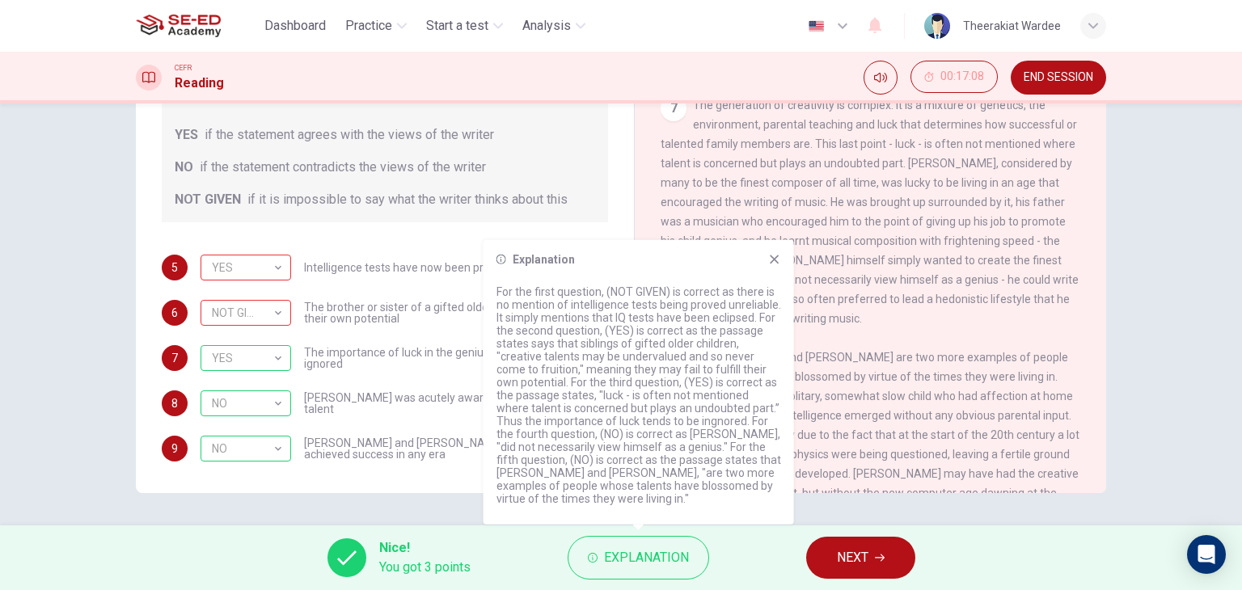
click at [909, 328] on div "7 The generation of creativity is complex: it is a mixture of genetics, the env…" at bounding box center [871, 211] width 420 height 233
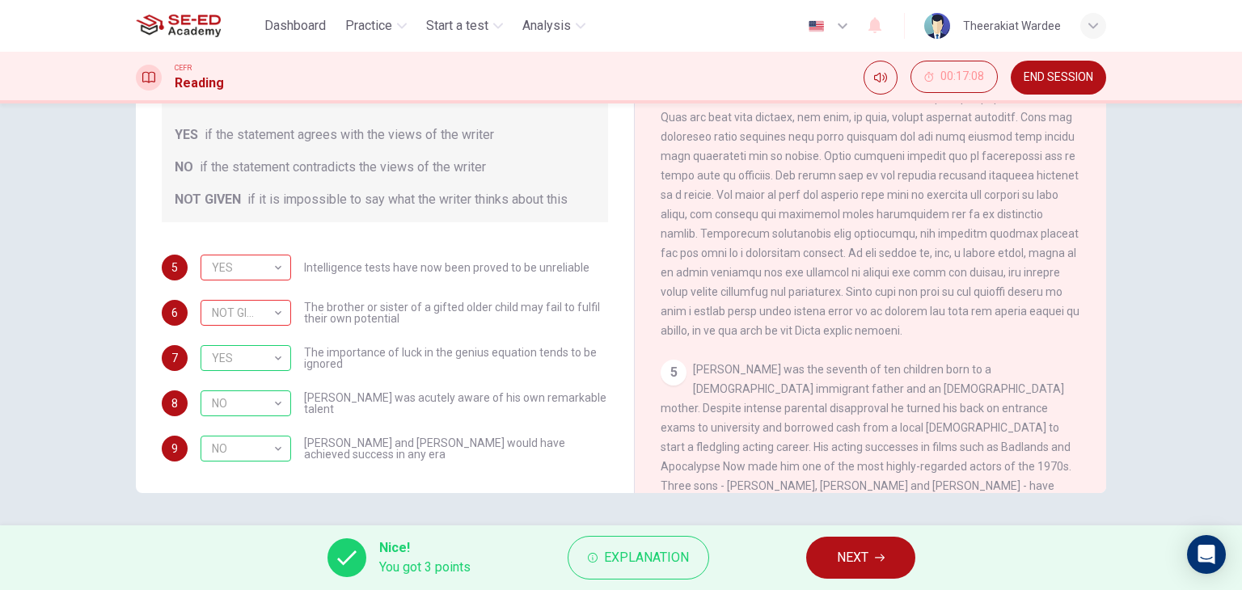
scroll to position [901, 0]
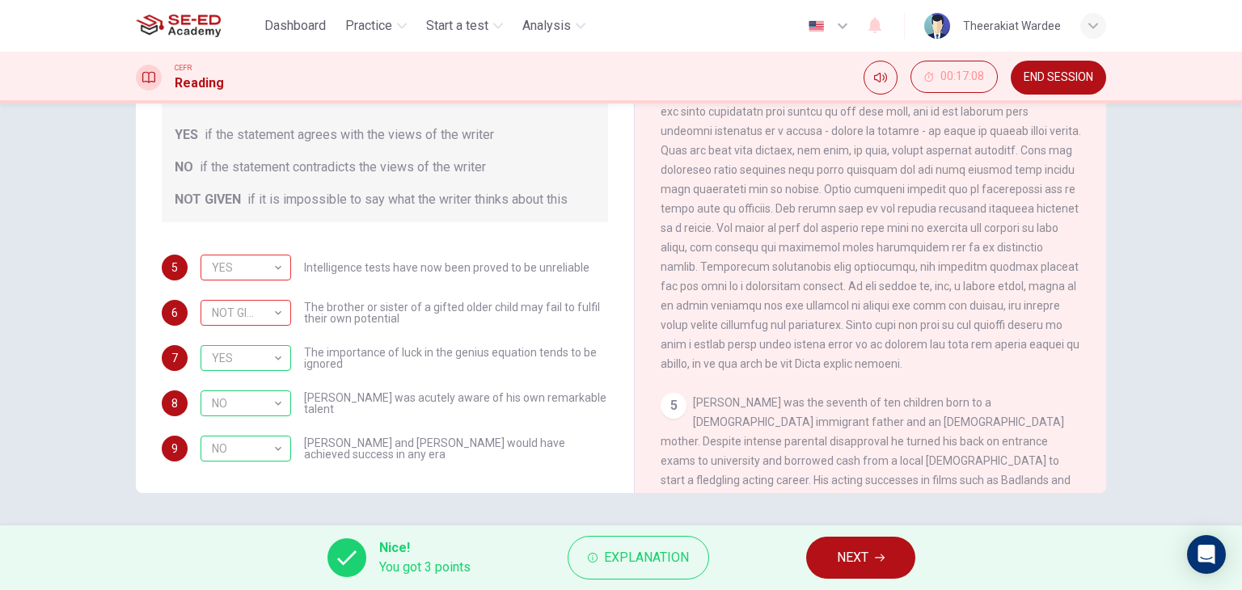
drag, startPoint x: 728, startPoint y: 254, endPoint x: 904, endPoint y: 247, distance: 176.4
click at [904, 247] on span at bounding box center [871, 208] width 420 height 323
click at [880, 545] on button "NEXT" at bounding box center [860, 558] width 109 height 42
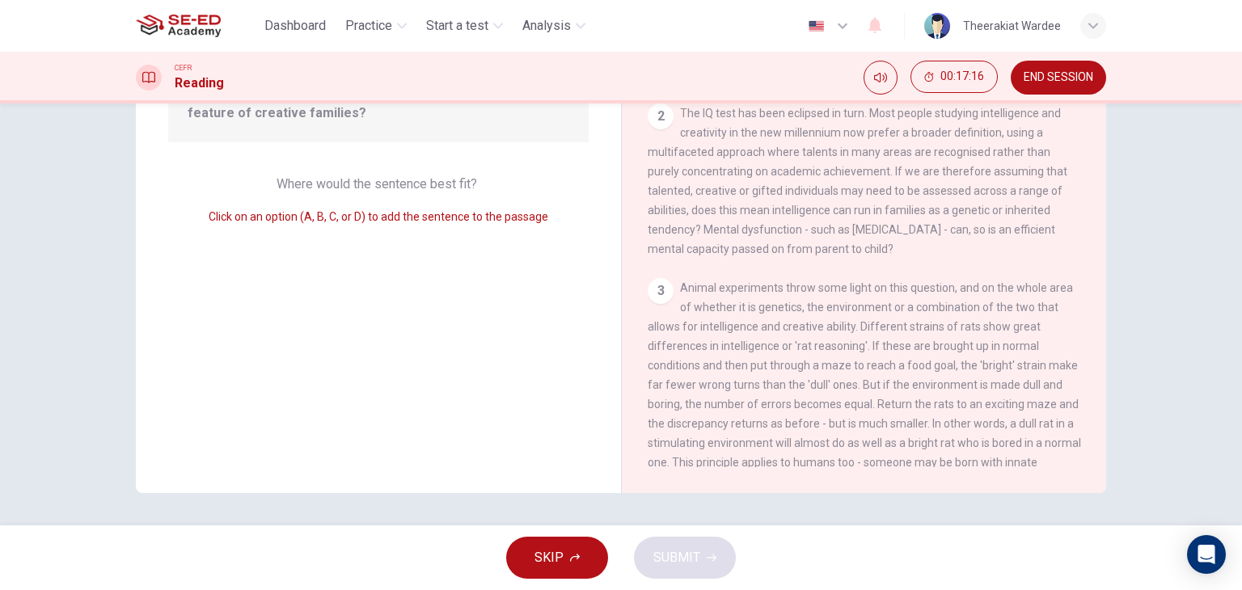
scroll to position [0, 0]
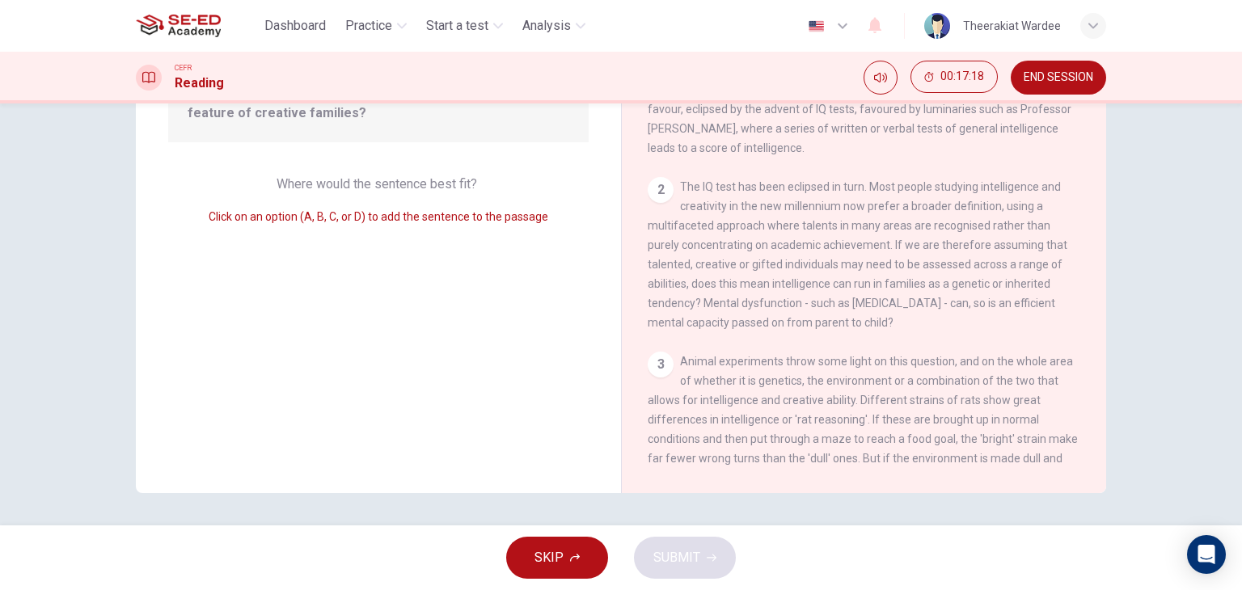
click at [454, 188] on span "Where would the sentence best fit?" at bounding box center [379, 183] width 204 height 15
drag, startPoint x: 321, startPoint y: 220, endPoint x: 400, endPoint y: 205, distance: 80.6
click at [399, 207] on div "Click on an option (A, B, C, or D) to add the sentence to the passage" at bounding box center [378, 216] width 420 height 19
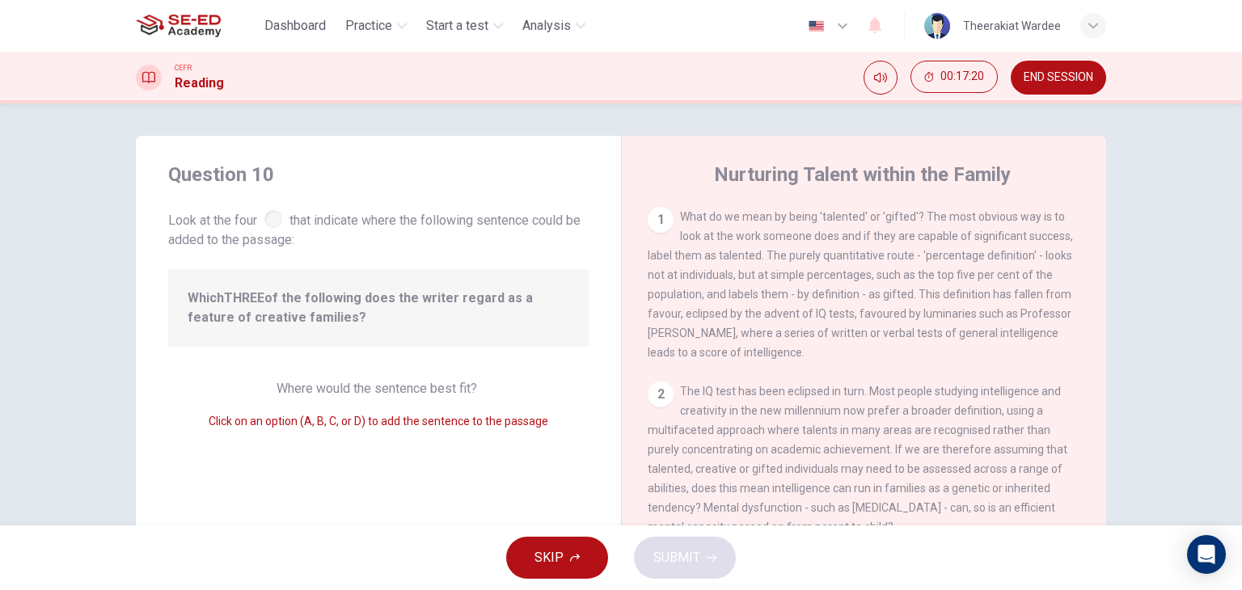
click at [243, 301] on b "THREE" at bounding box center [244, 297] width 40 height 15
